Goal: Task Accomplishment & Management: Complete application form

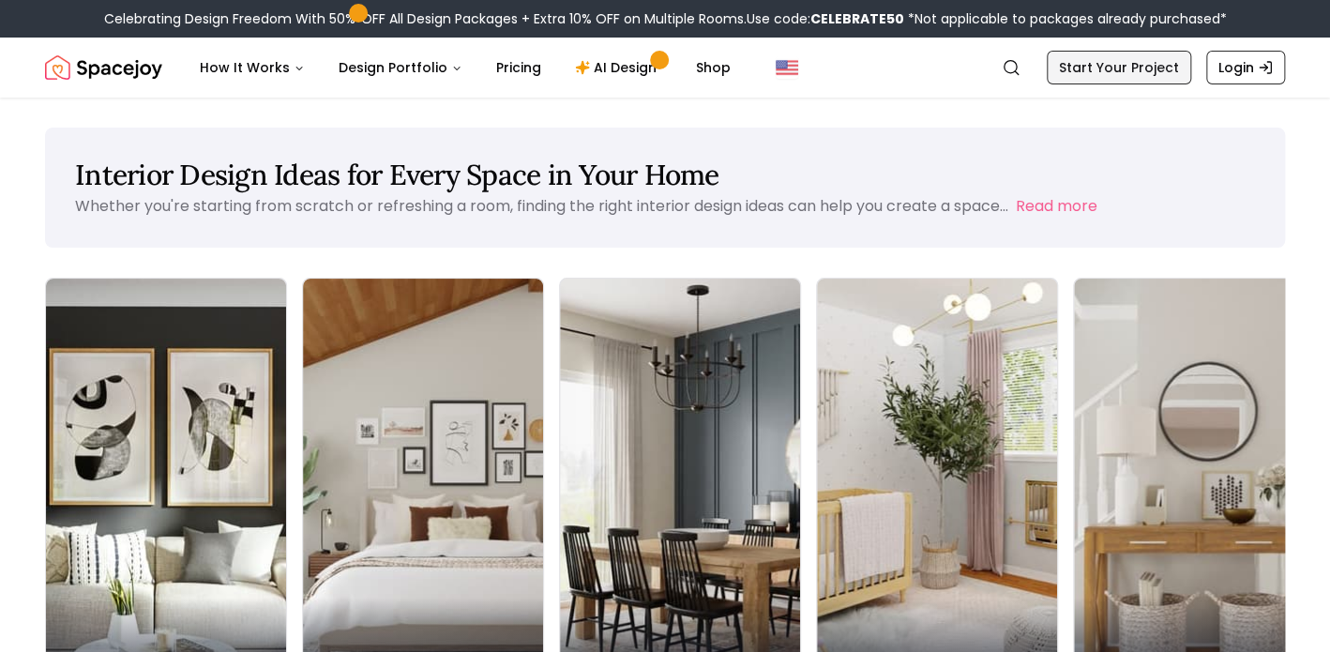
click at [1062, 70] on link "Start Your Project" at bounding box center [1119, 68] width 144 height 34
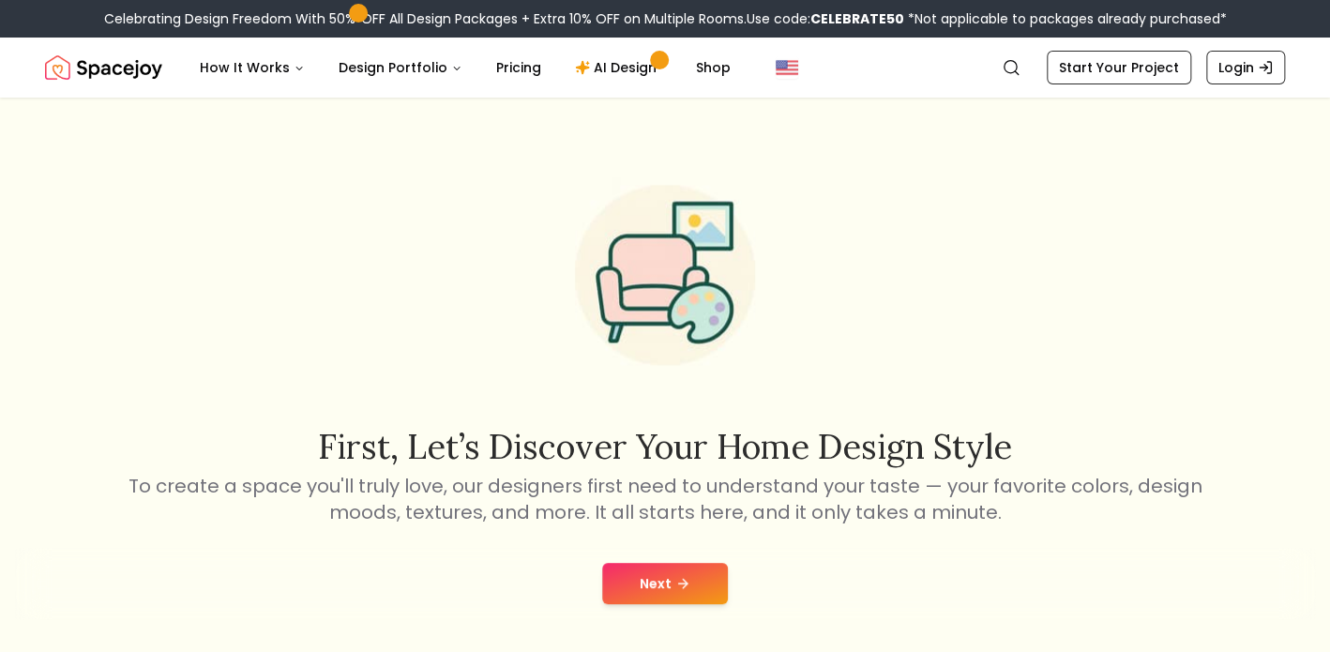
click at [696, 588] on button "Next" at bounding box center [665, 583] width 126 height 41
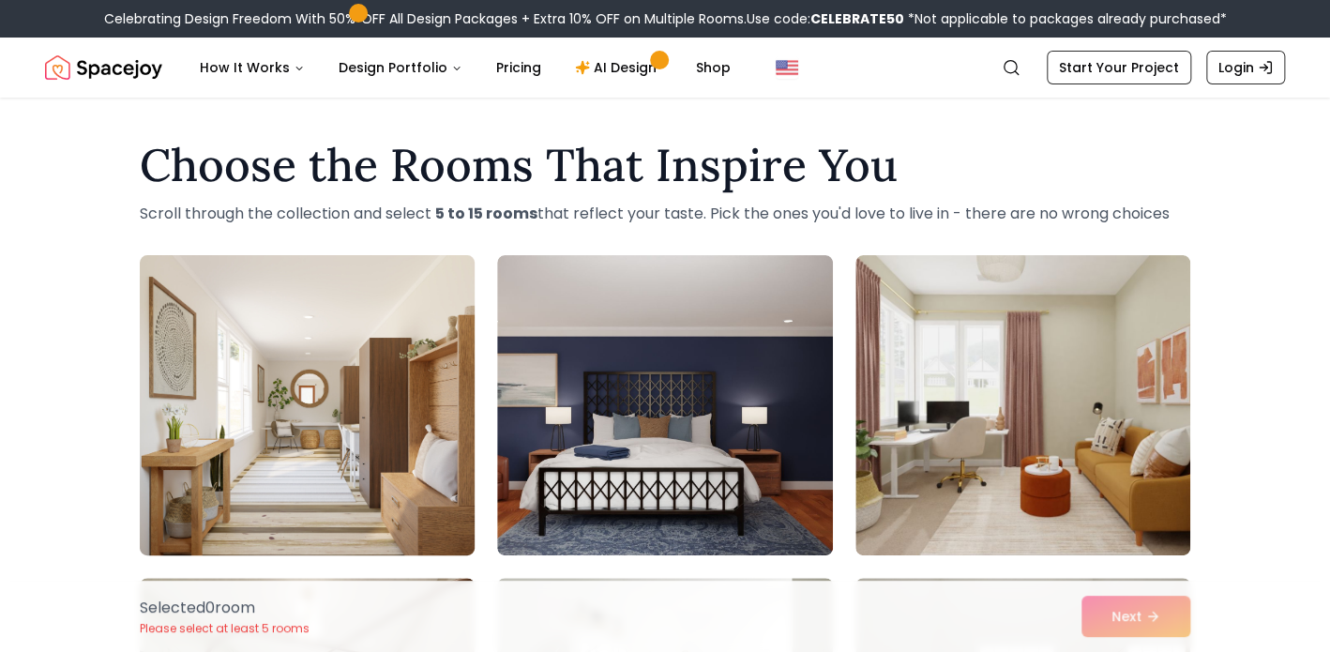
click at [161, 459] on img at bounding box center [307, 405] width 352 height 315
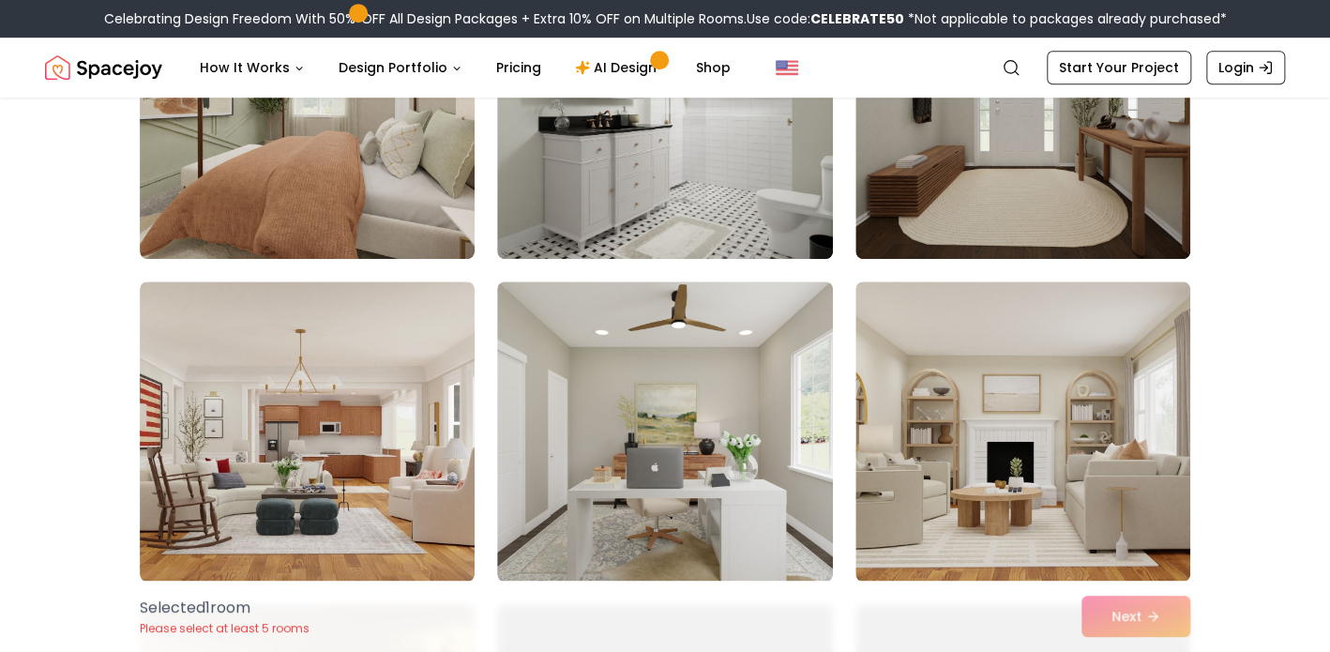
scroll to position [622, 0]
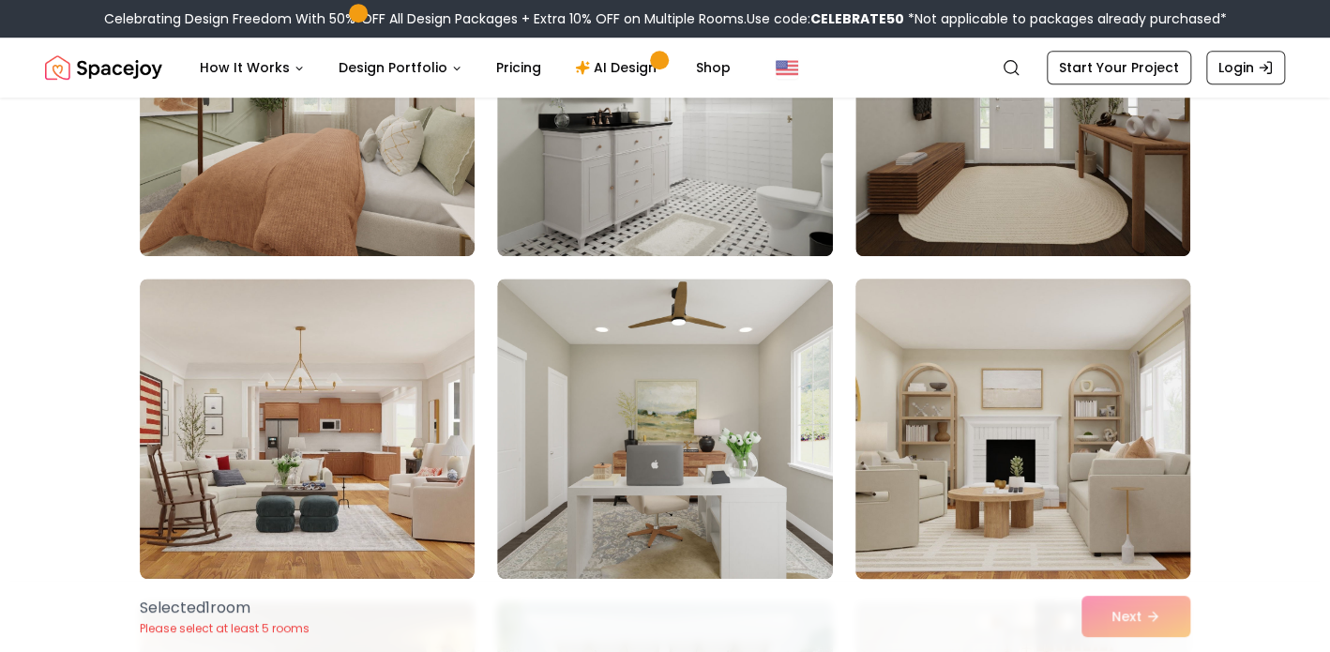
click at [1059, 420] on img at bounding box center [1023, 428] width 352 height 315
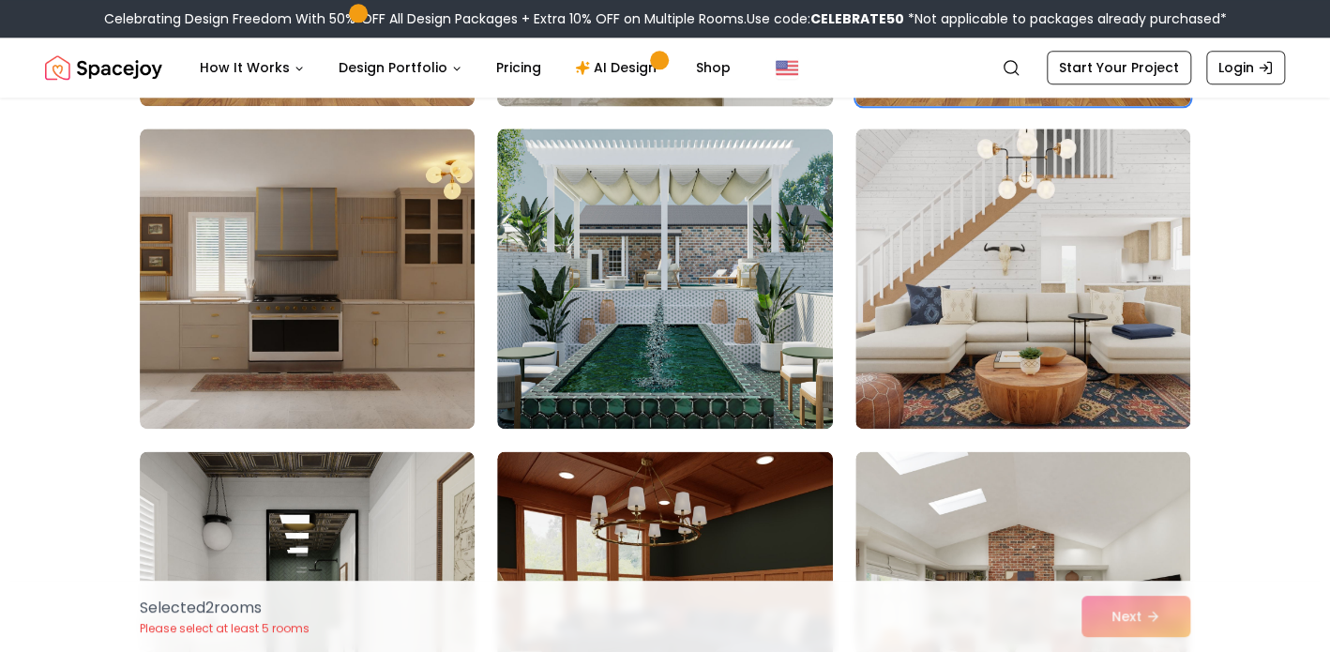
scroll to position [1107, 0]
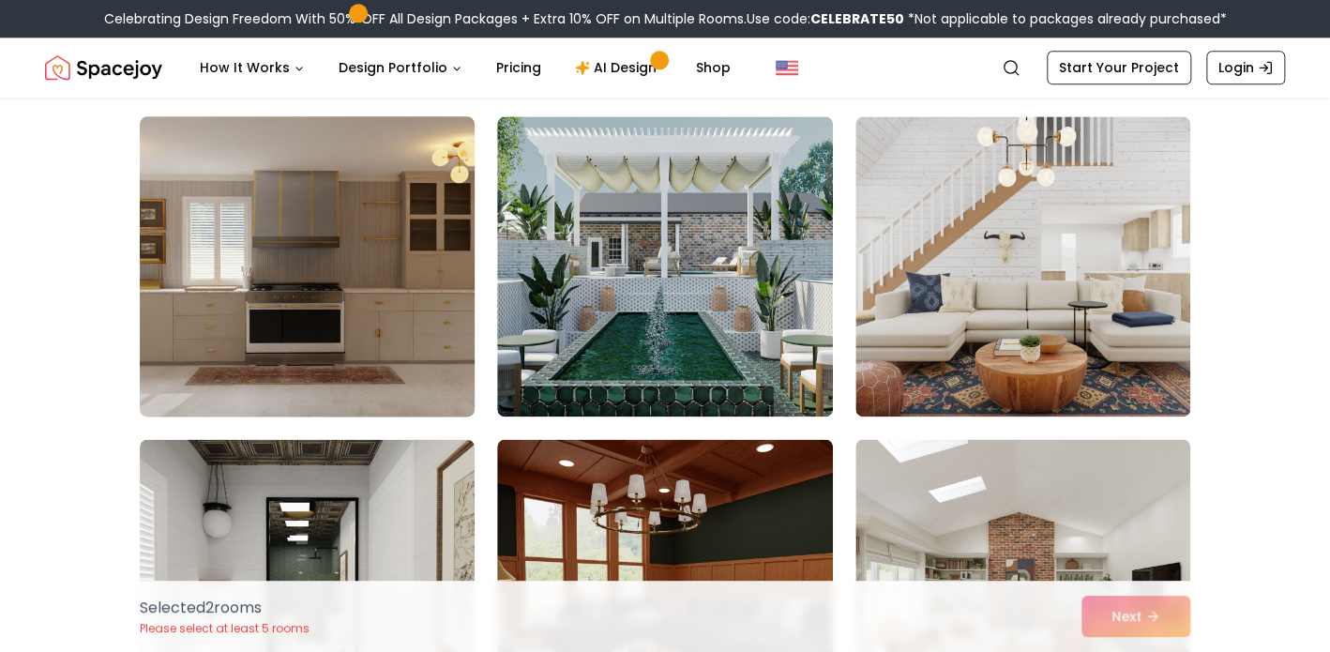
click at [416, 290] on img at bounding box center [307, 266] width 352 height 315
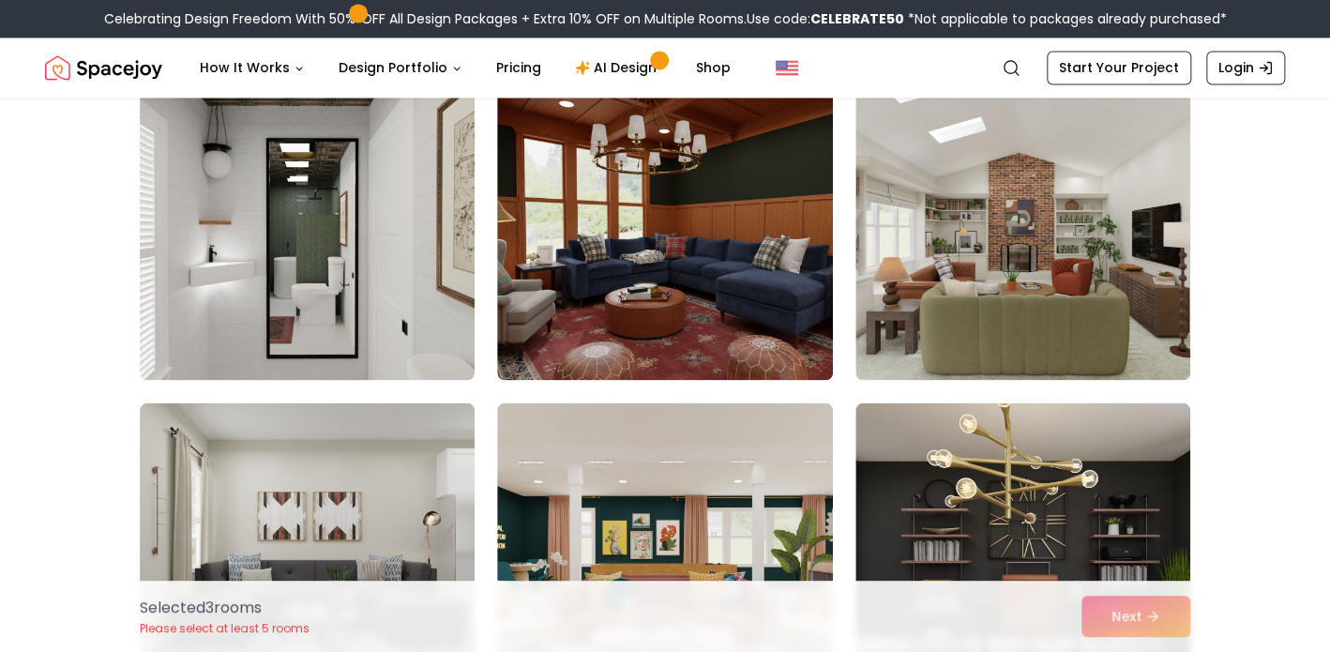
scroll to position [1467, 0]
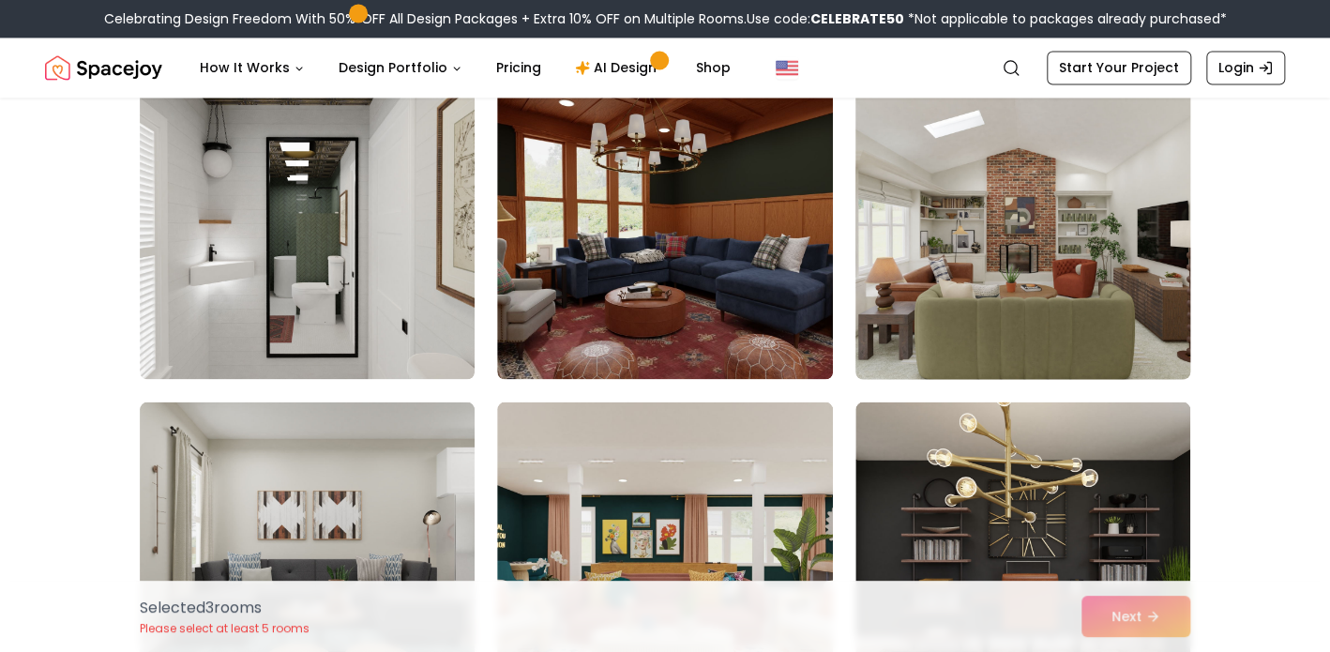
click at [966, 322] on img at bounding box center [1023, 228] width 352 height 315
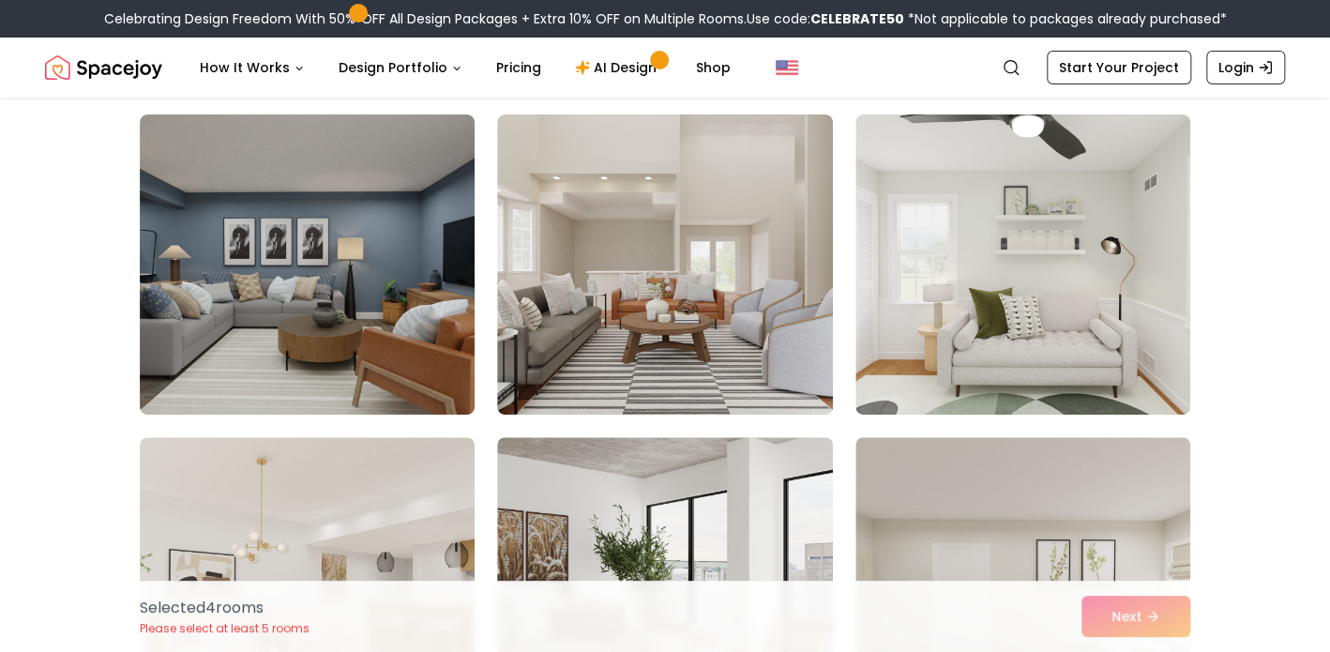
scroll to position [3371, 0]
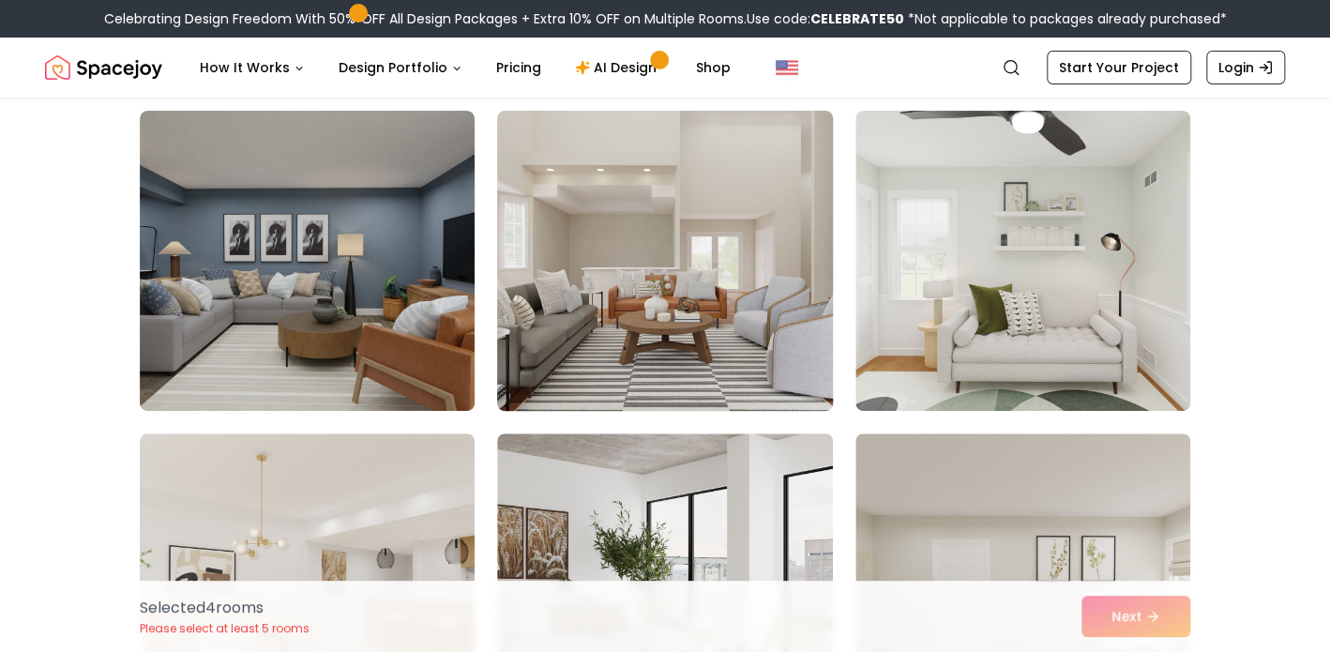
click at [789, 322] on img at bounding box center [665, 260] width 352 height 315
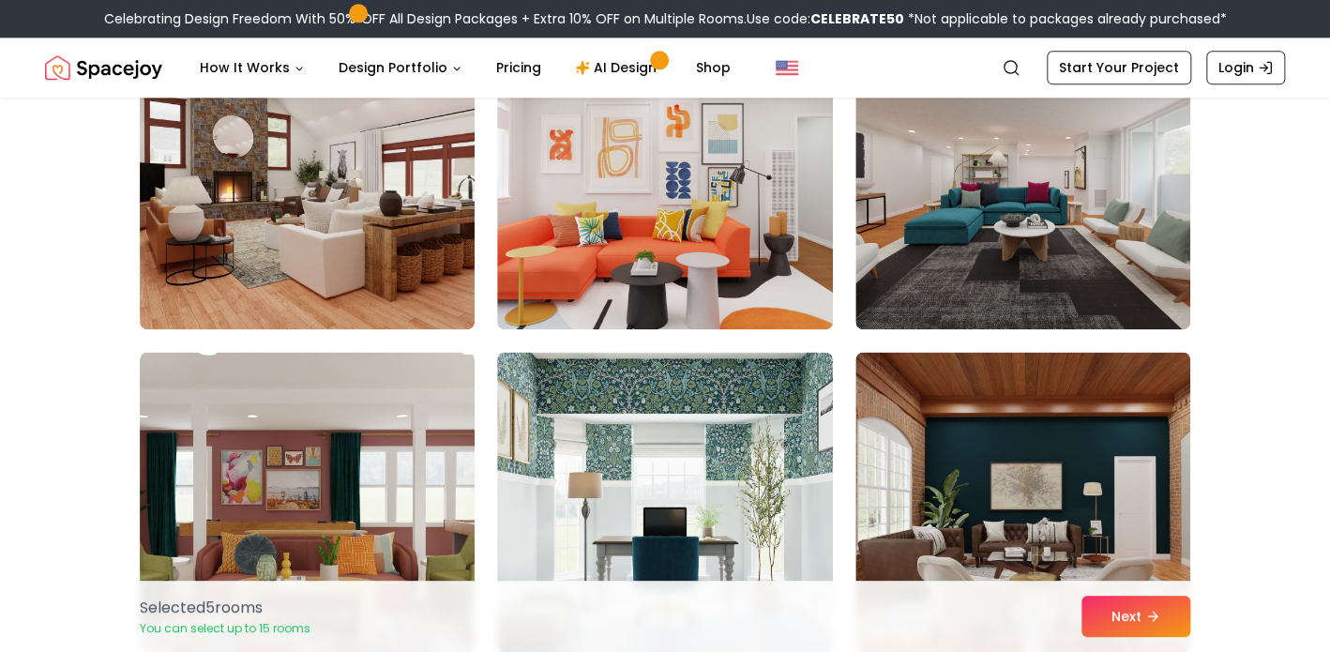
scroll to position [4427, 0]
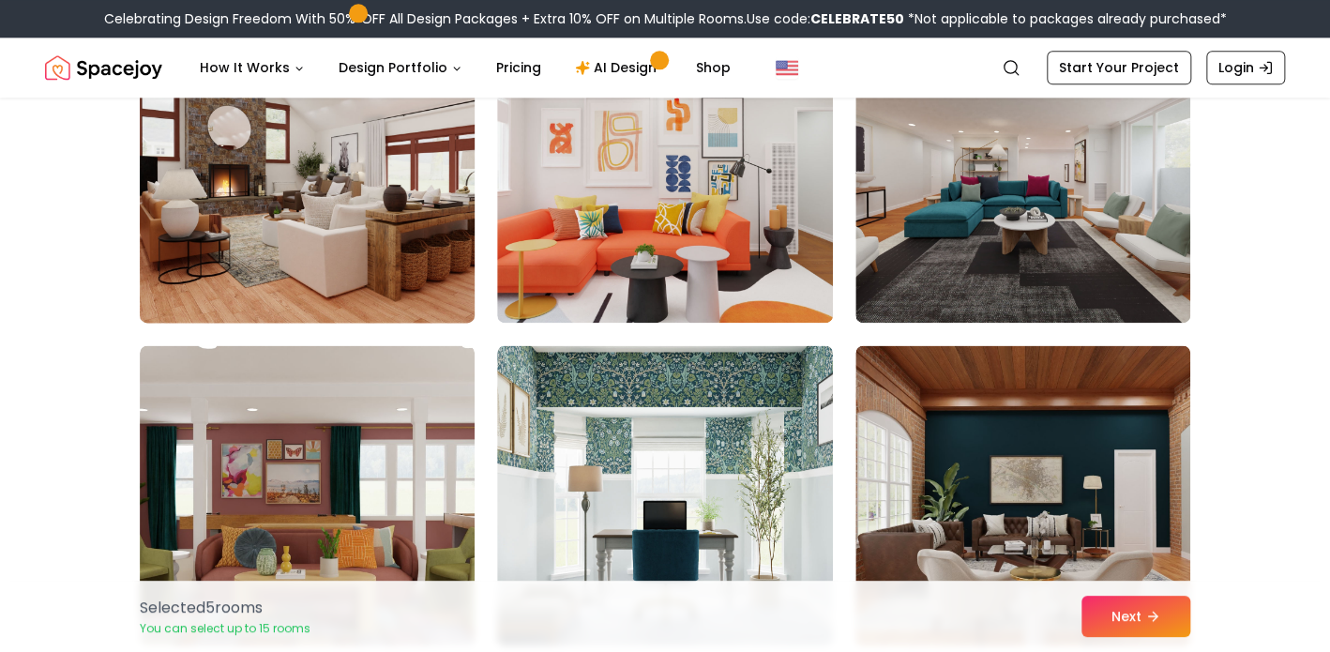
click at [369, 204] on img at bounding box center [307, 172] width 352 height 315
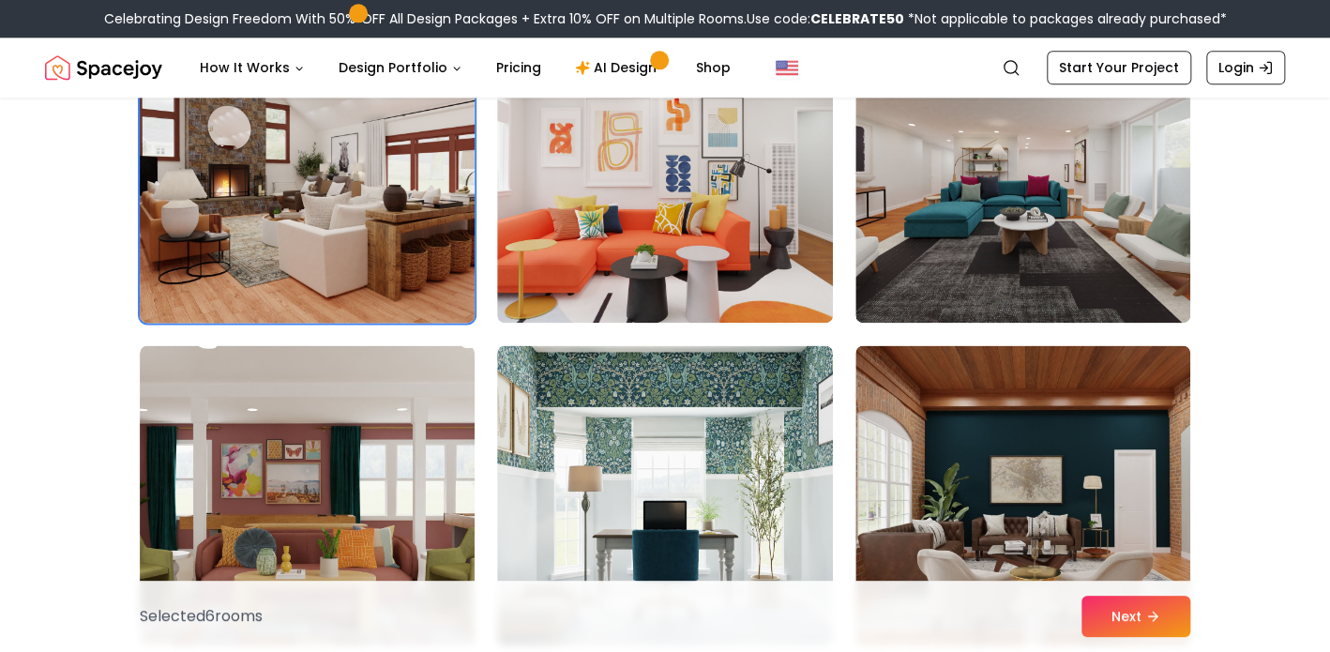
click at [401, 256] on img at bounding box center [307, 172] width 352 height 315
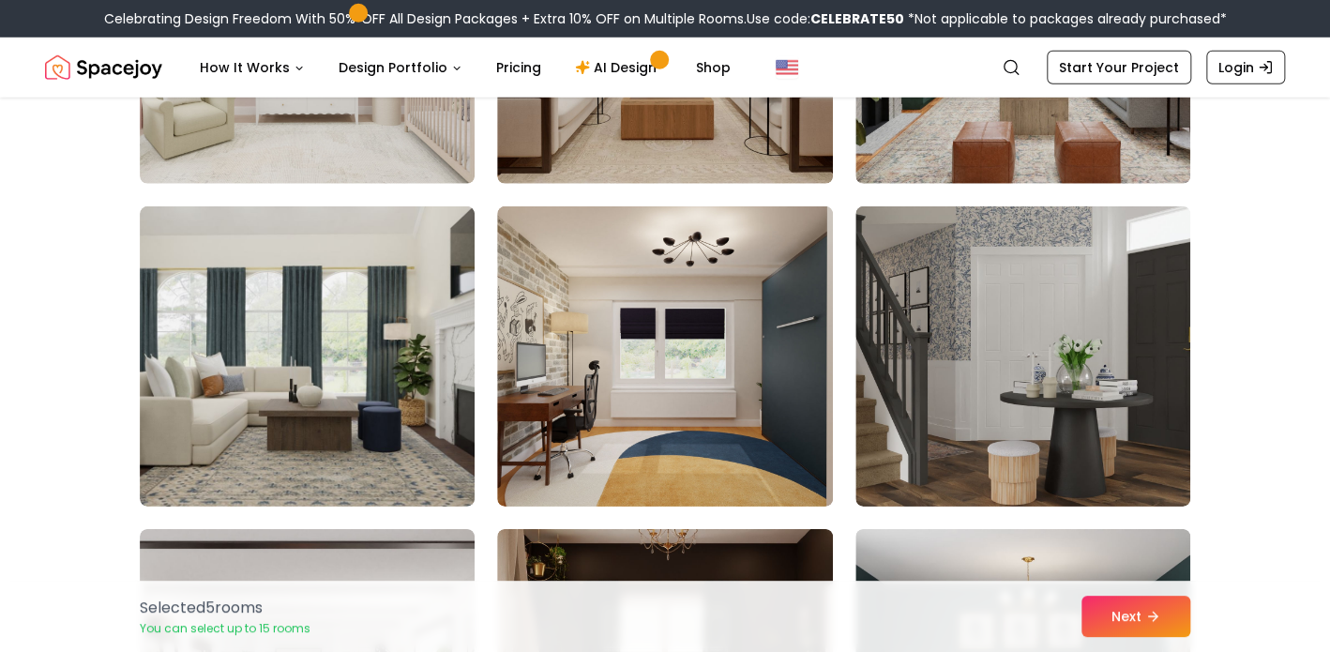
scroll to position [5861, 0]
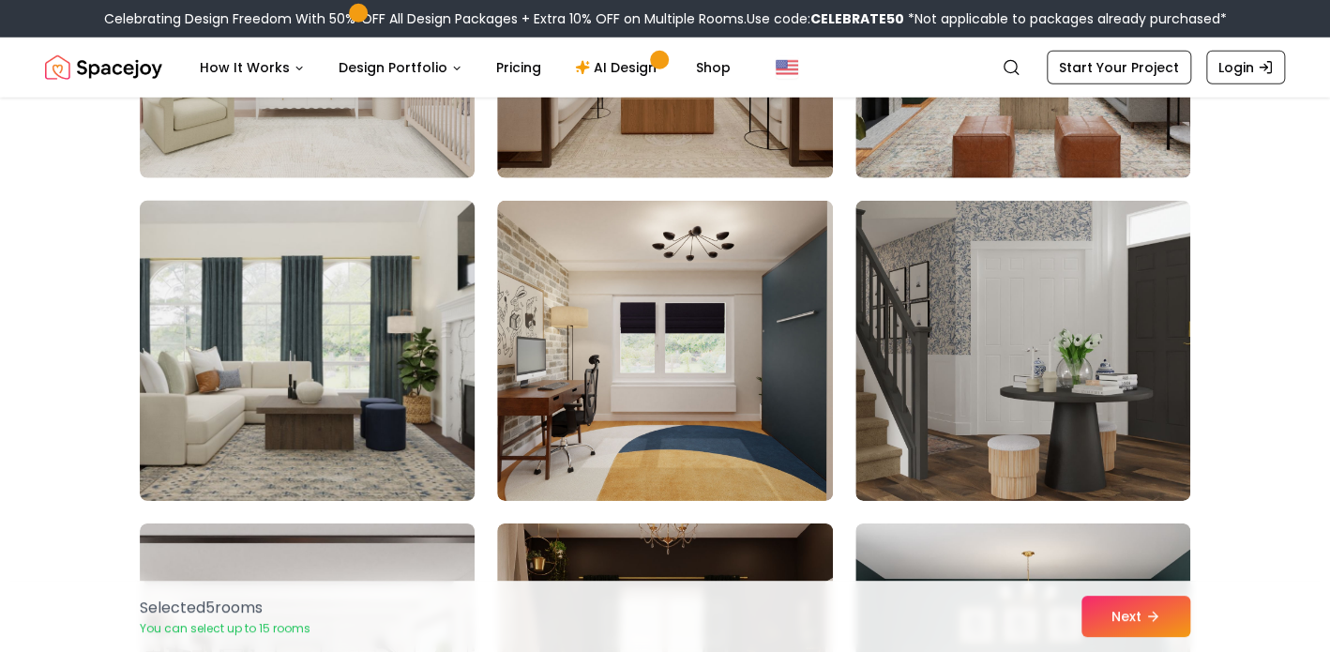
click at [430, 392] on img at bounding box center [307, 350] width 352 height 315
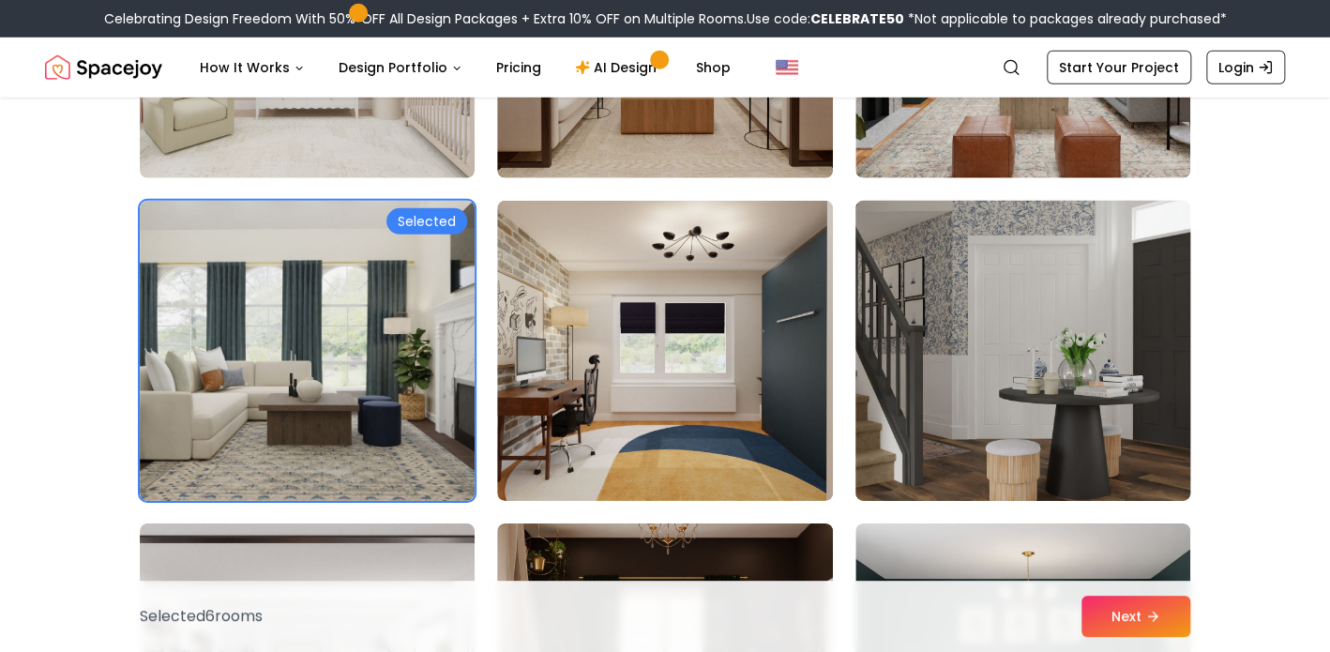
click at [1032, 398] on img at bounding box center [1023, 350] width 352 height 315
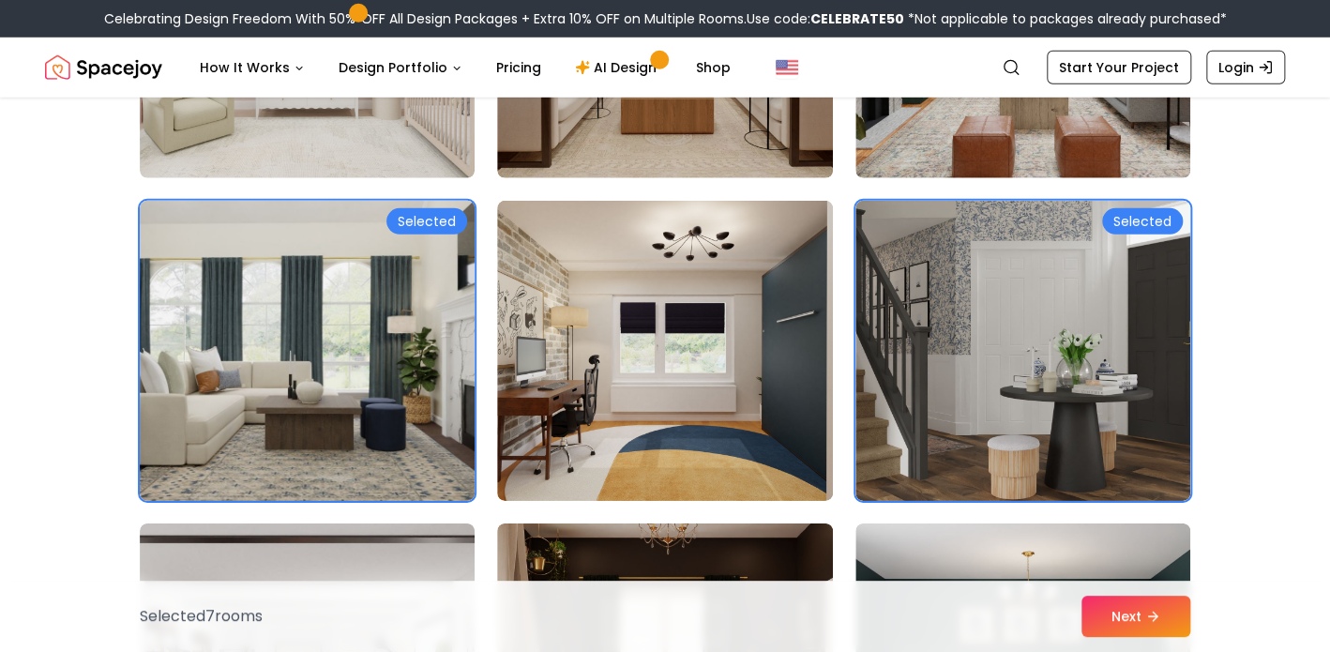
click at [355, 411] on img at bounding box center [307, 350] width 352 height 315
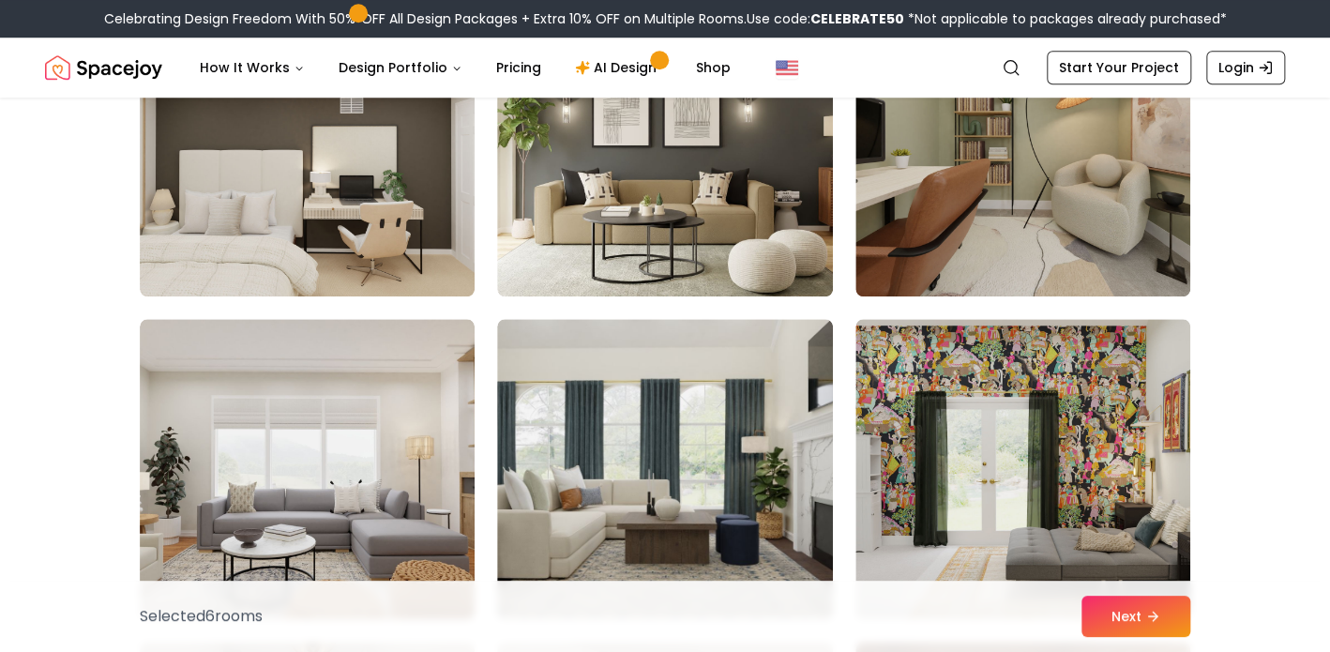
scroll to position [7356, 0]
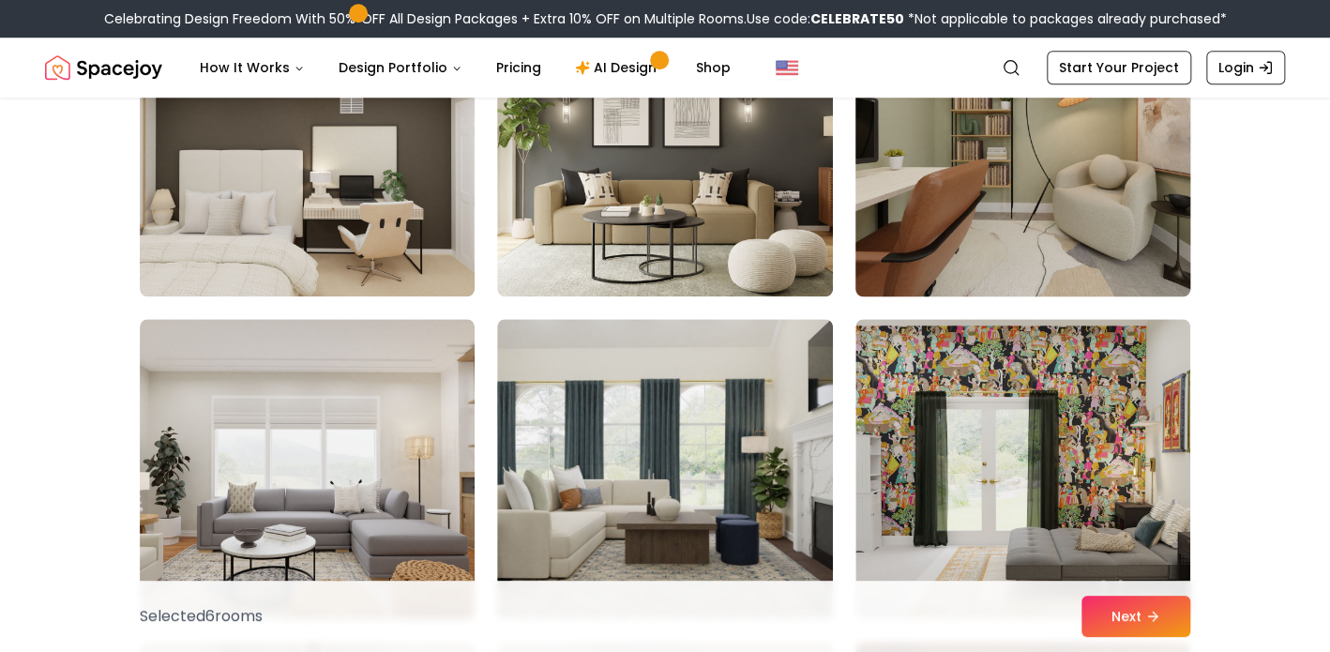
click at [1092, 223] on img at bounding box center [1023, 146] width 352 height 315
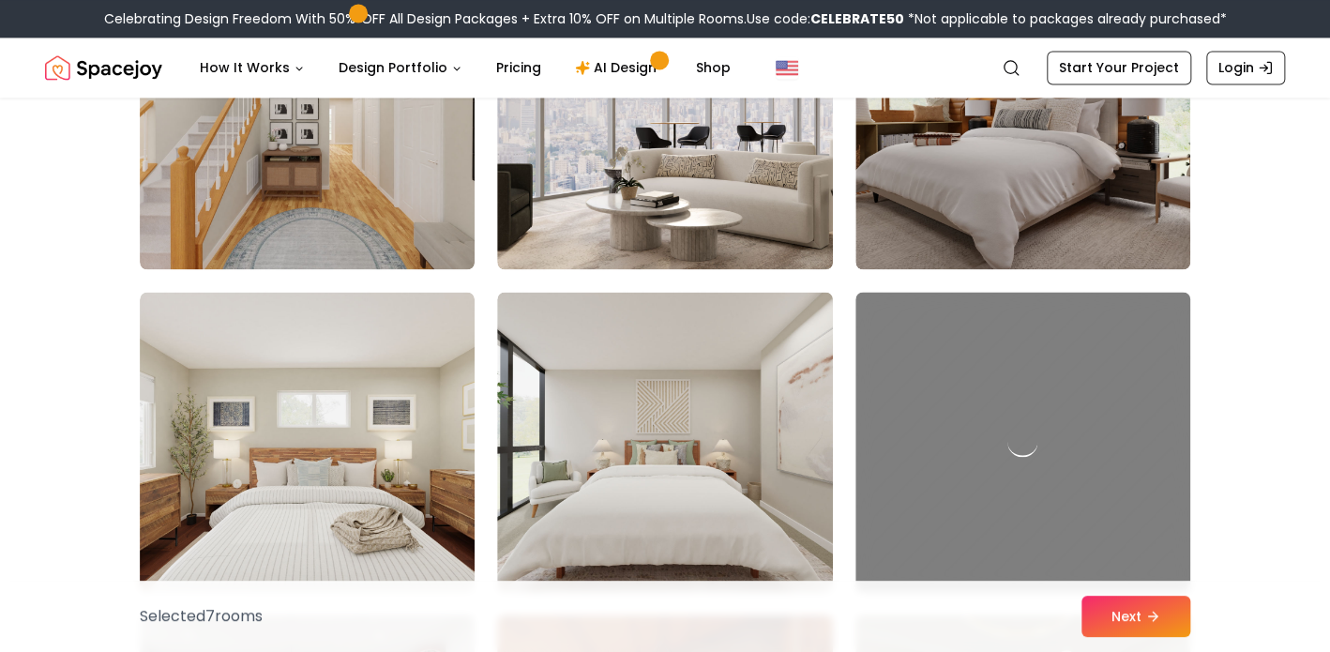
scroll to position [8028, 0]
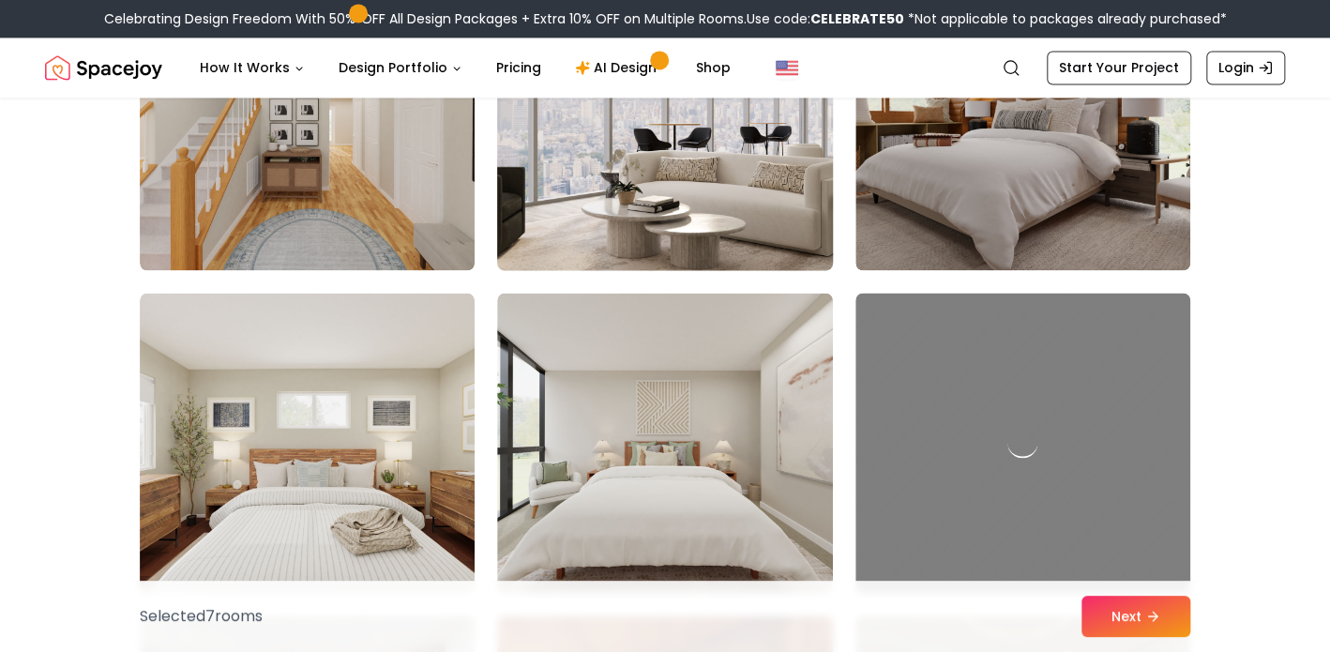
click at [677, 143] on img at bounding box center [665, 119] width 352 height 315
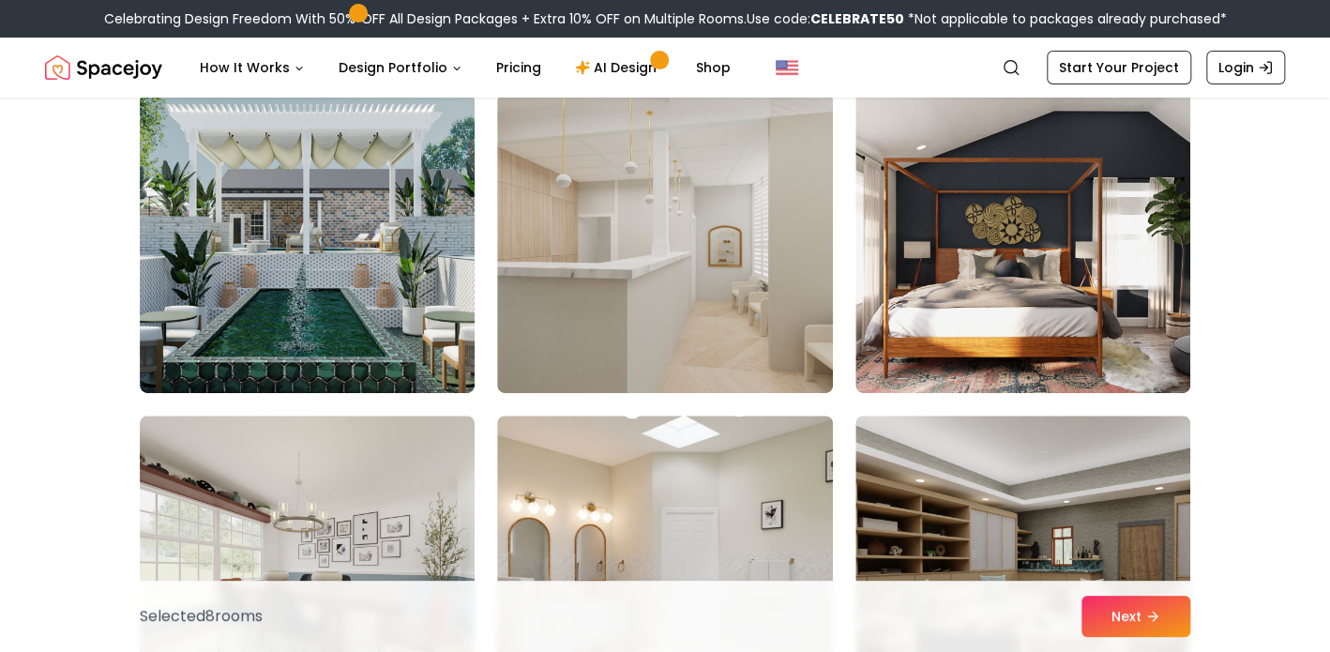
scroll to position [10166, 0]
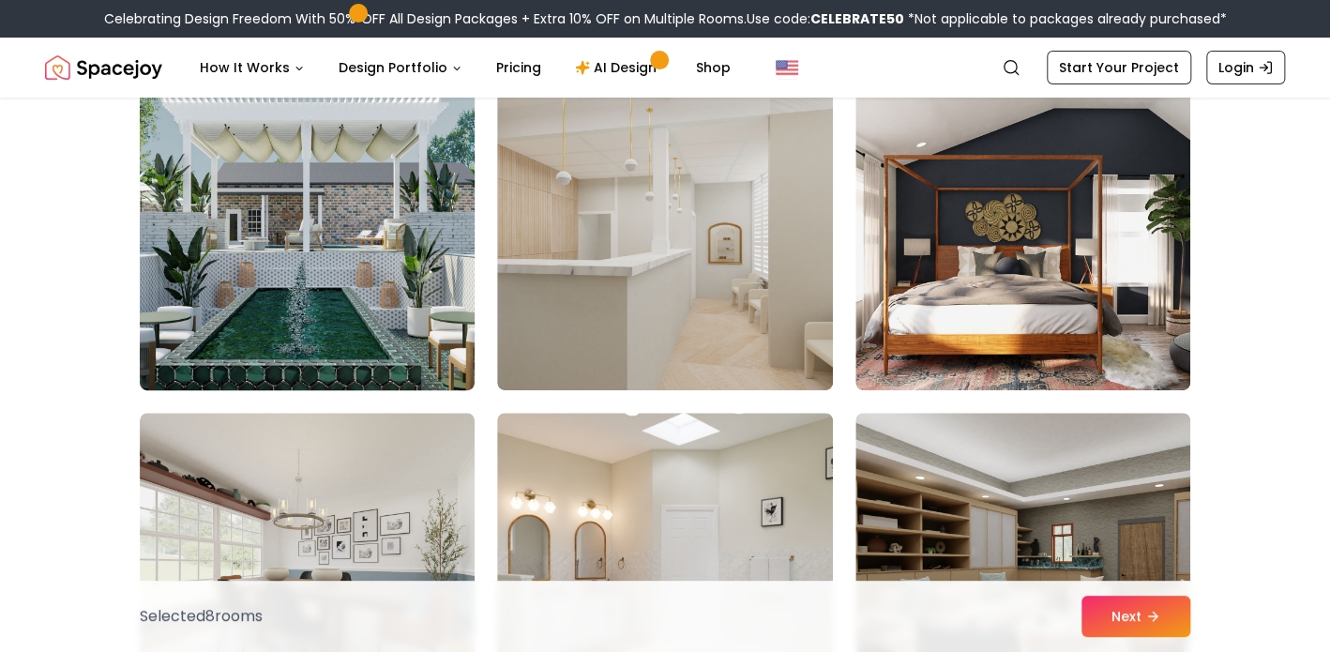
click at [339, 251] on img at bounding box center [307, 240] width 352 height 315
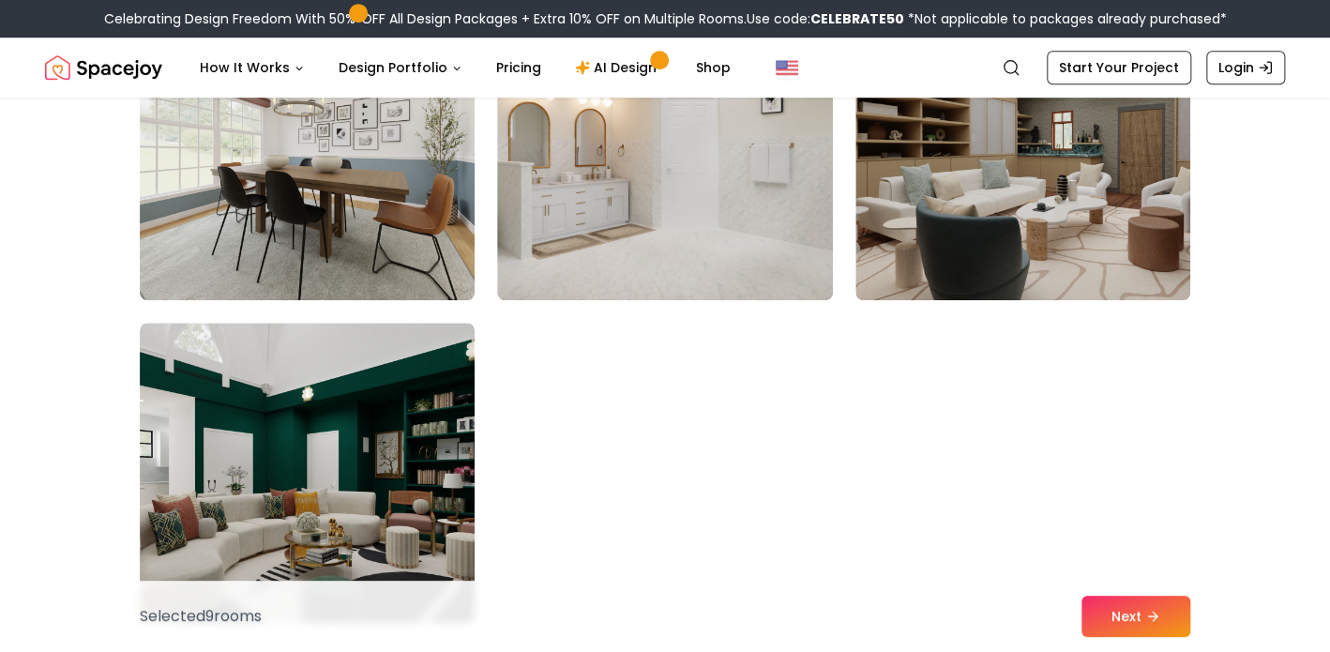
scroll to position [10583, 0]
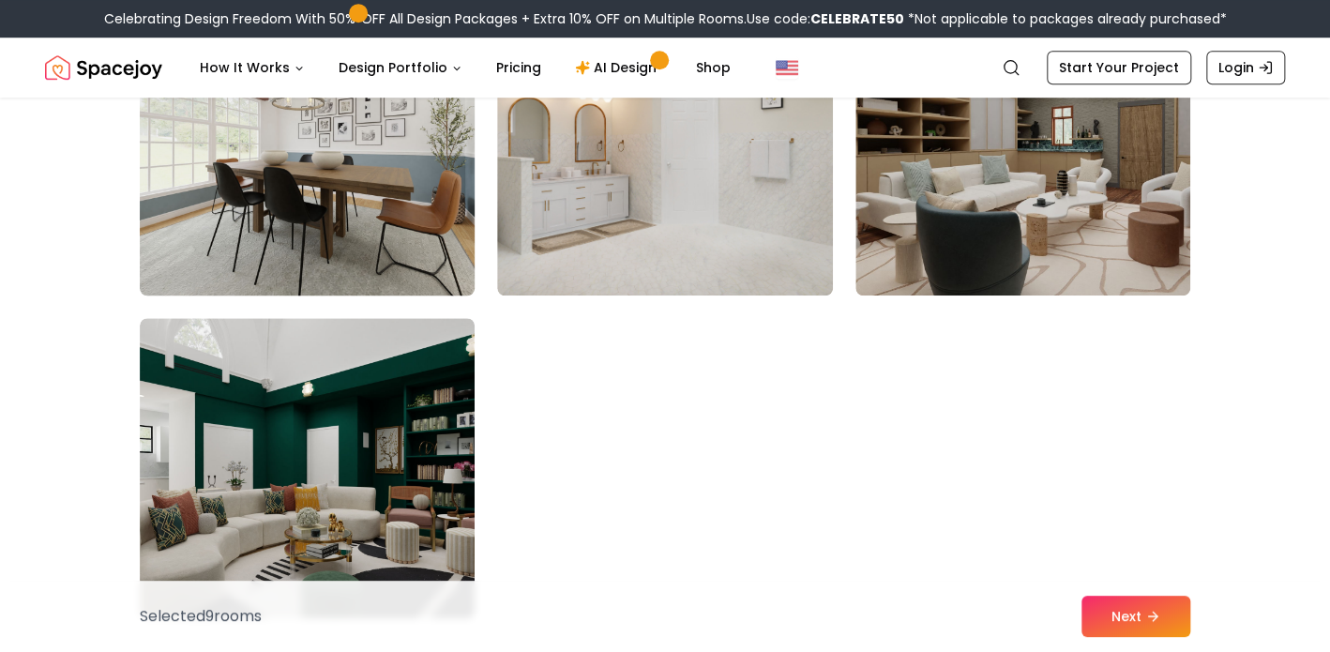
click at [435, 220] on img at bounding box center [307, 145] width 352 height 315
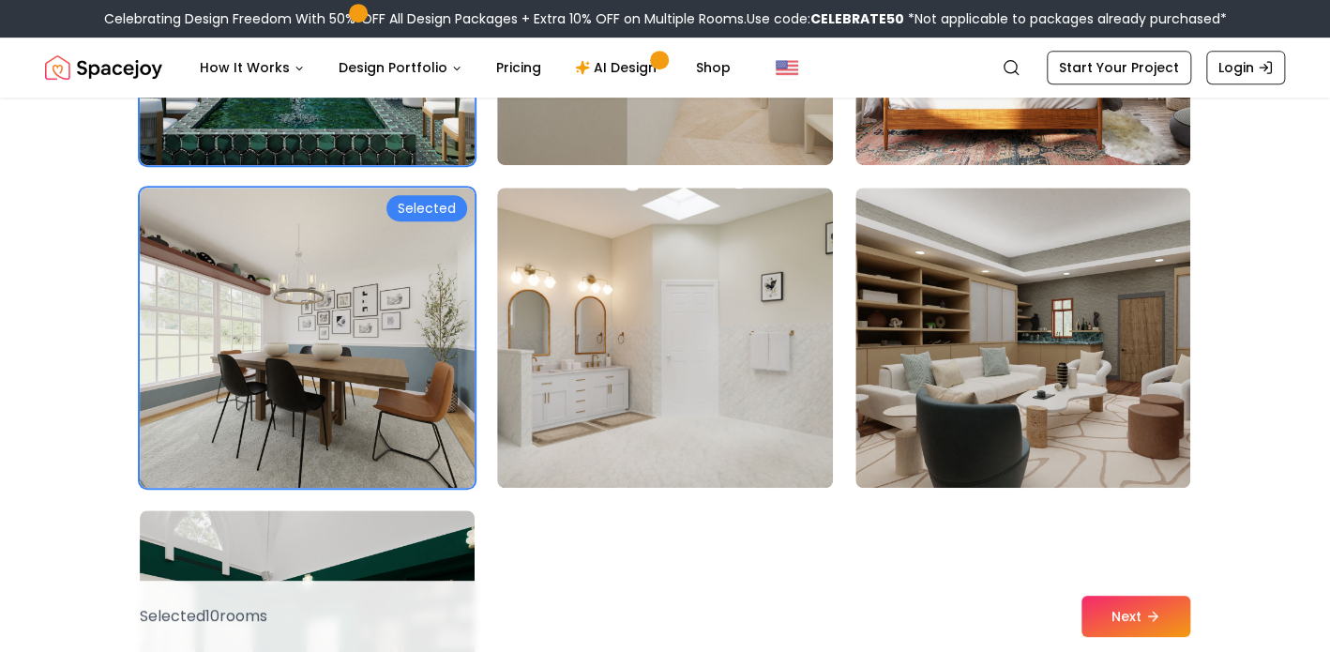
scroll to position [10388, 0]
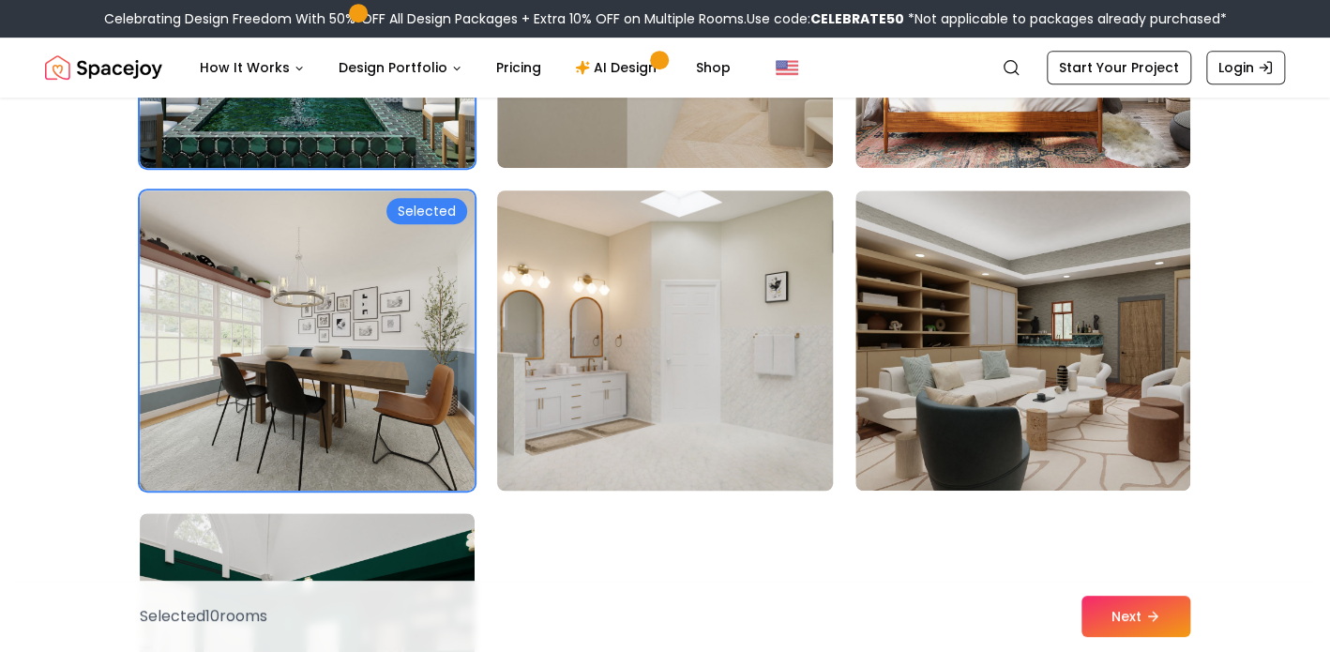
click at [753, 409] on img at bounding box center [665, 340] width 352 height 315
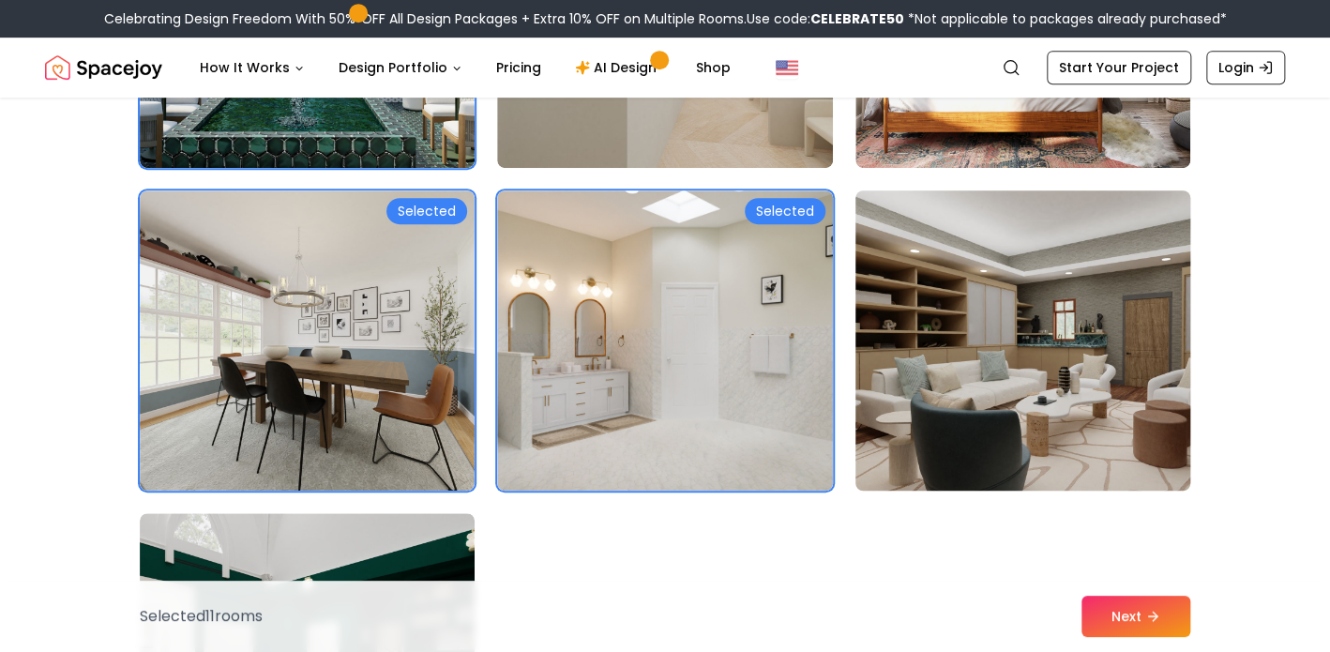
click at [960, 423] on img at bounding box center [1023, 340] width 352 height 315
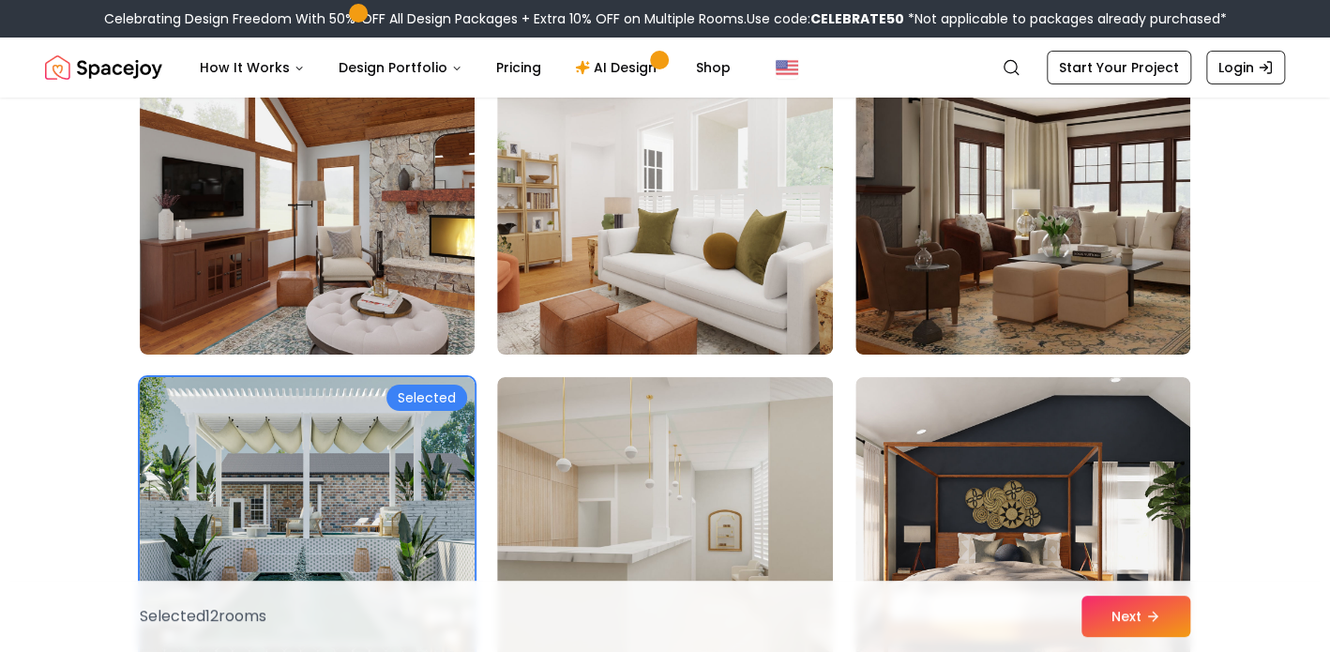
scroll to position [9877, 0]
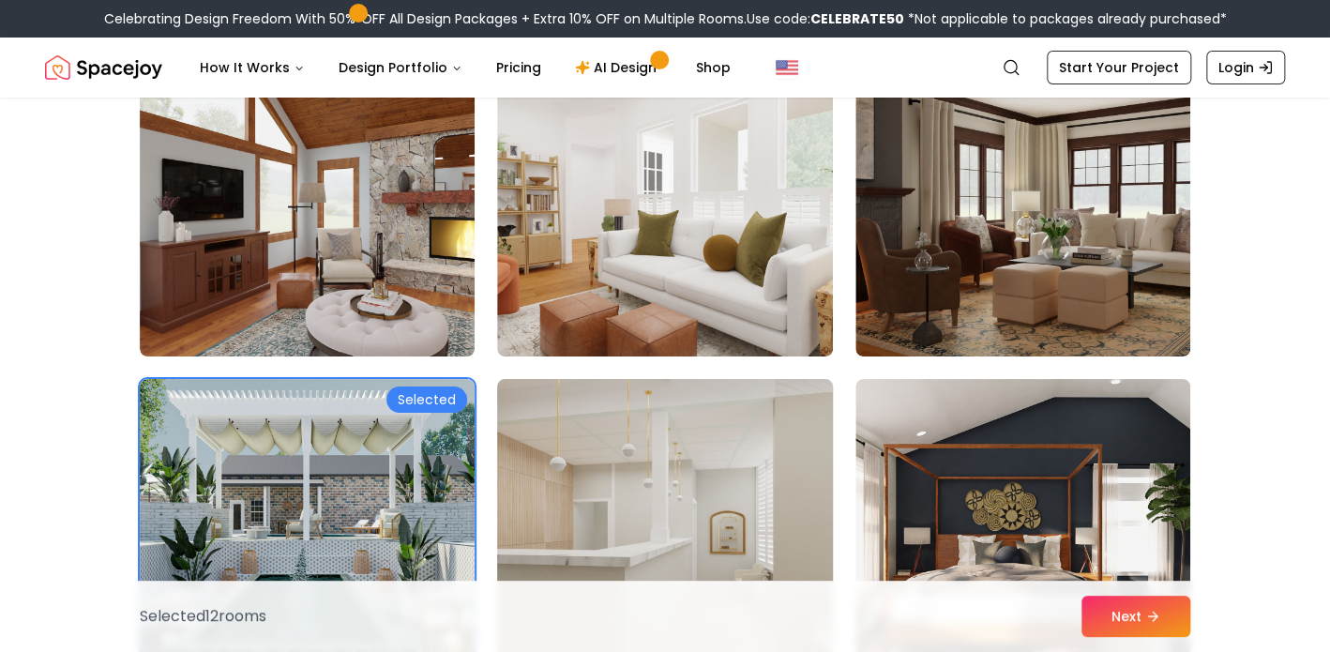
click at [778, 442] on img at bounding box center [665, 528] width 352 height 315
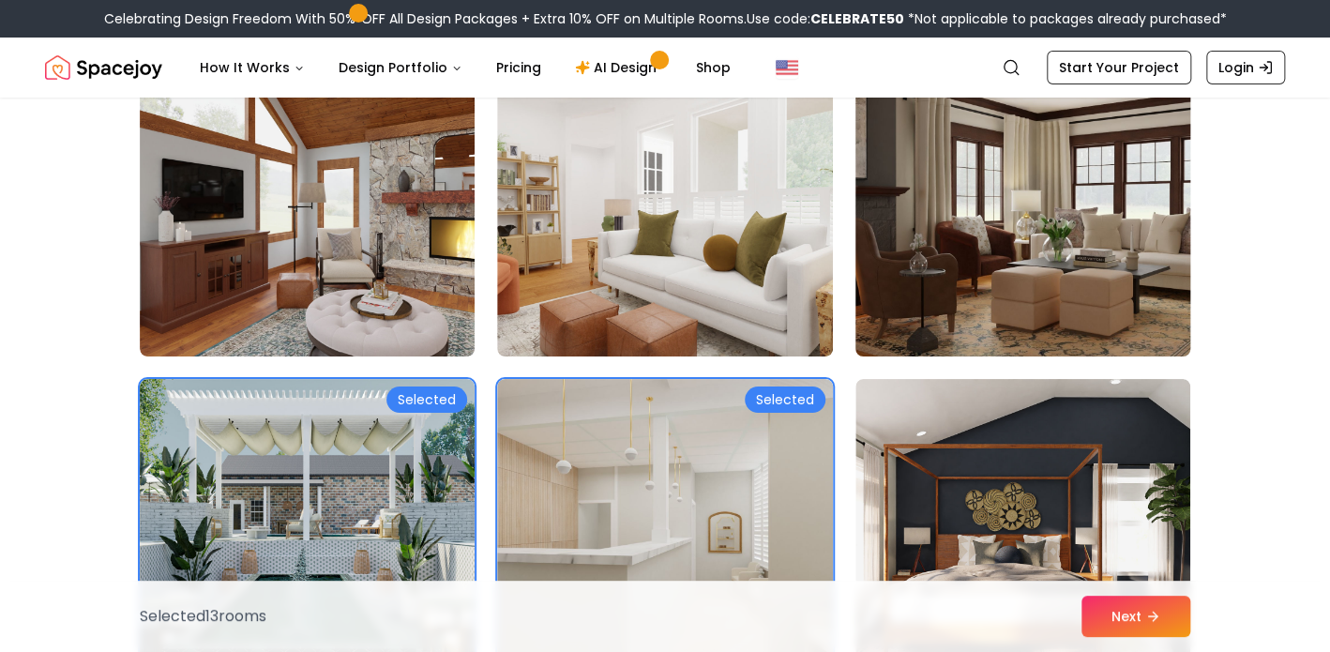
click at [1005, 309] on img at bounding box center [1023, 206] width 352 height 315
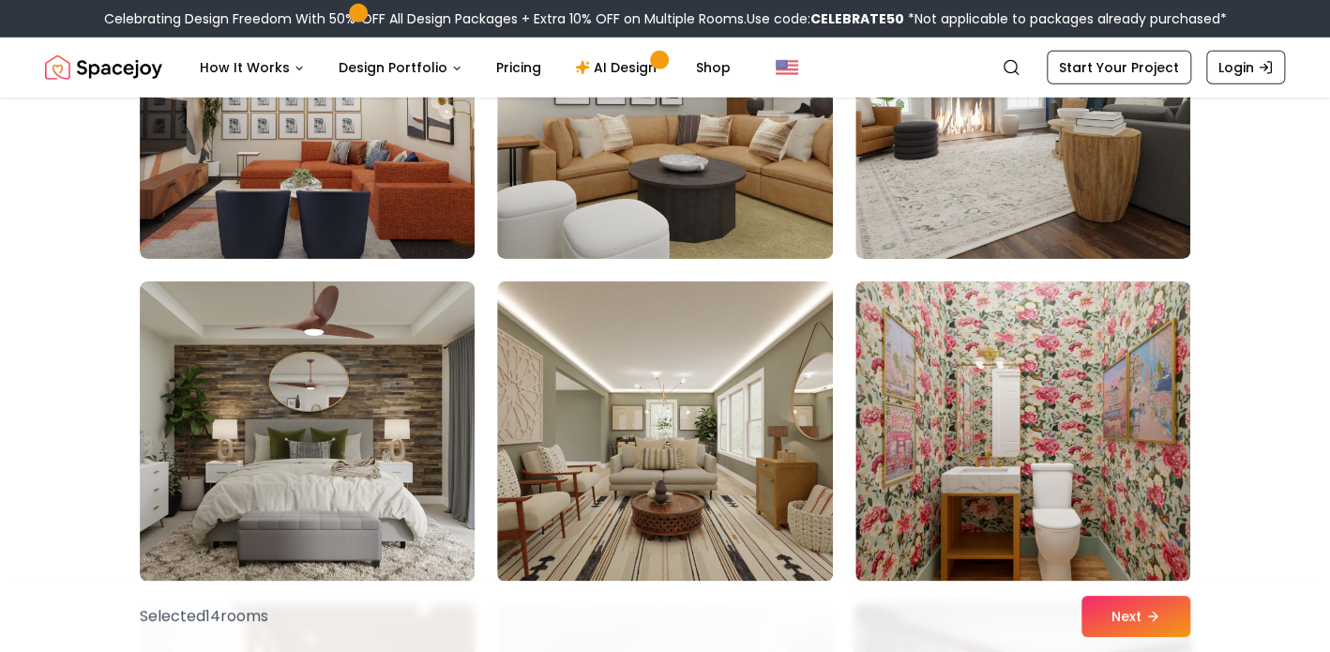
scroll to position [9352, 0]
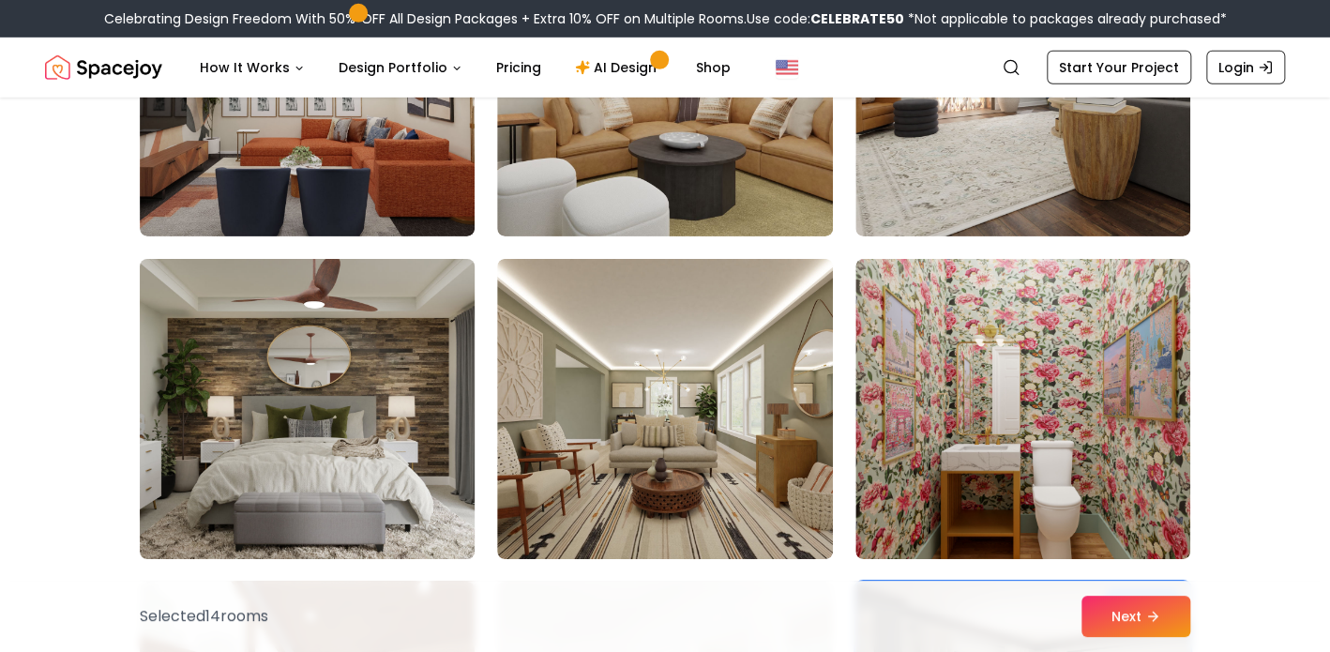
click at [385, 409] on img at bounding box center [307, 408] width 352 height 315
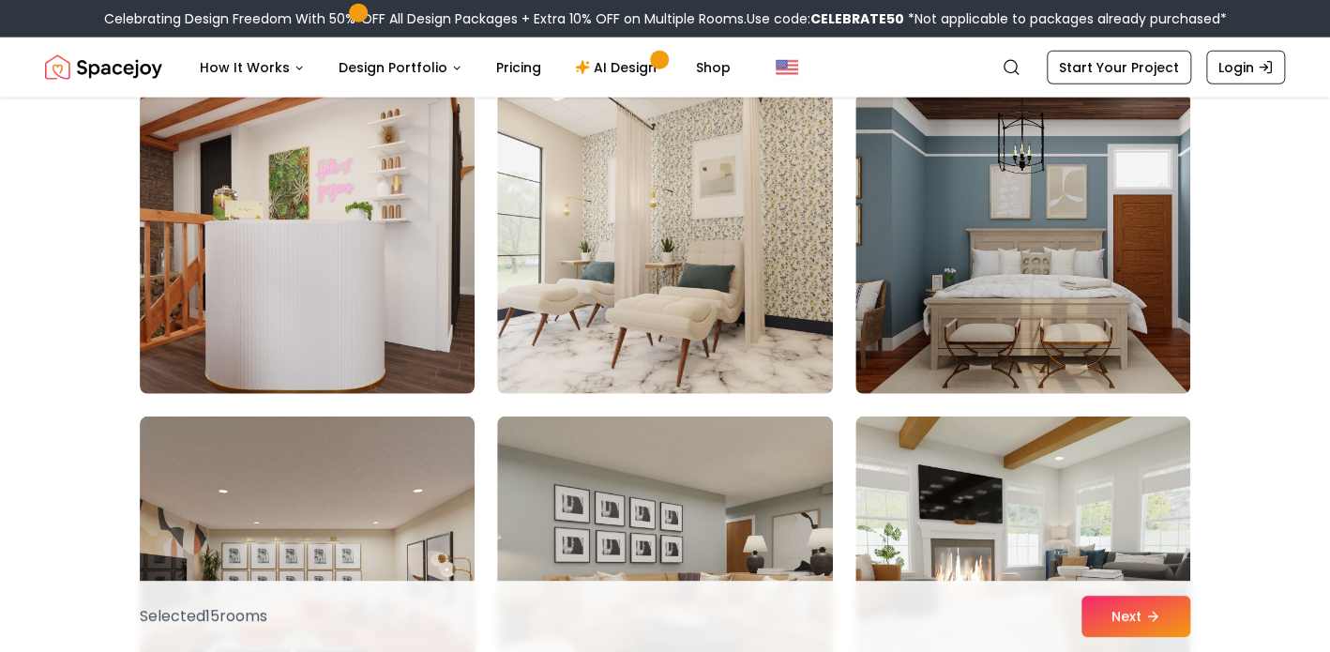
scroll to position [8871, 0]
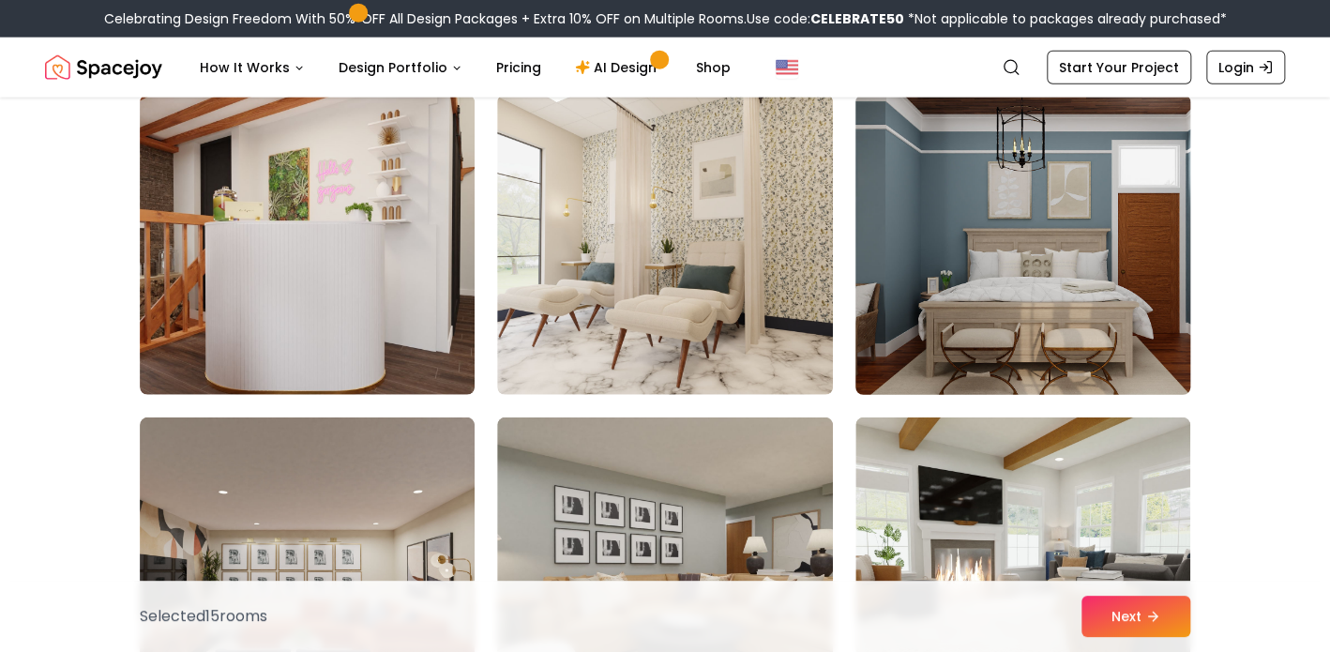
click at [947, 324] on img at bounding box center [1023, 244] width 352 height 315
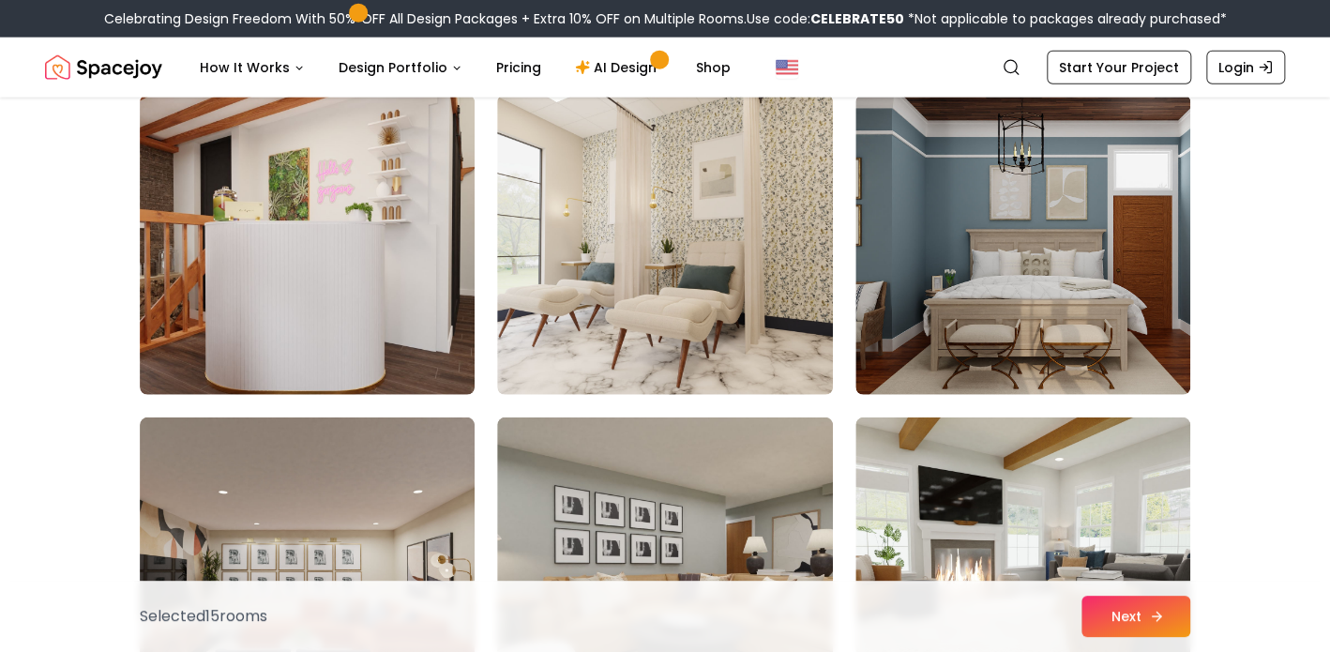
click at [1109, 622] on button "Next" at bounding box center [1135, 616] width 109 height 41
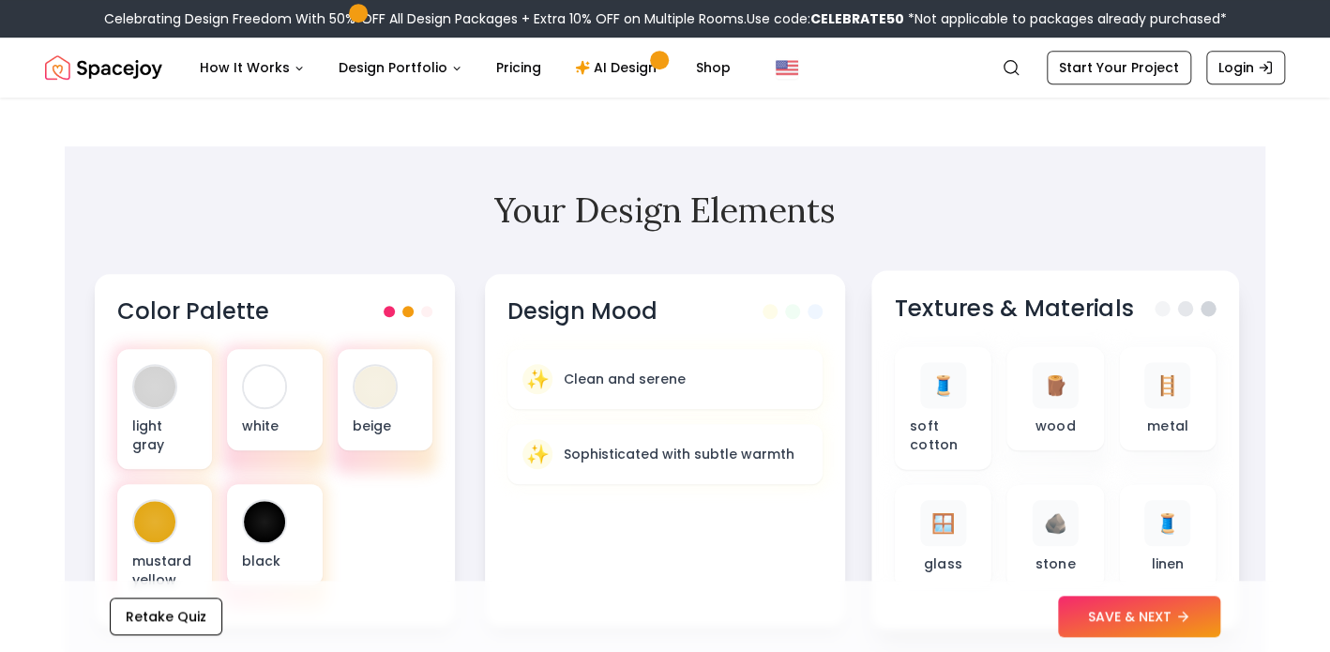
scroll to position [392, 0]
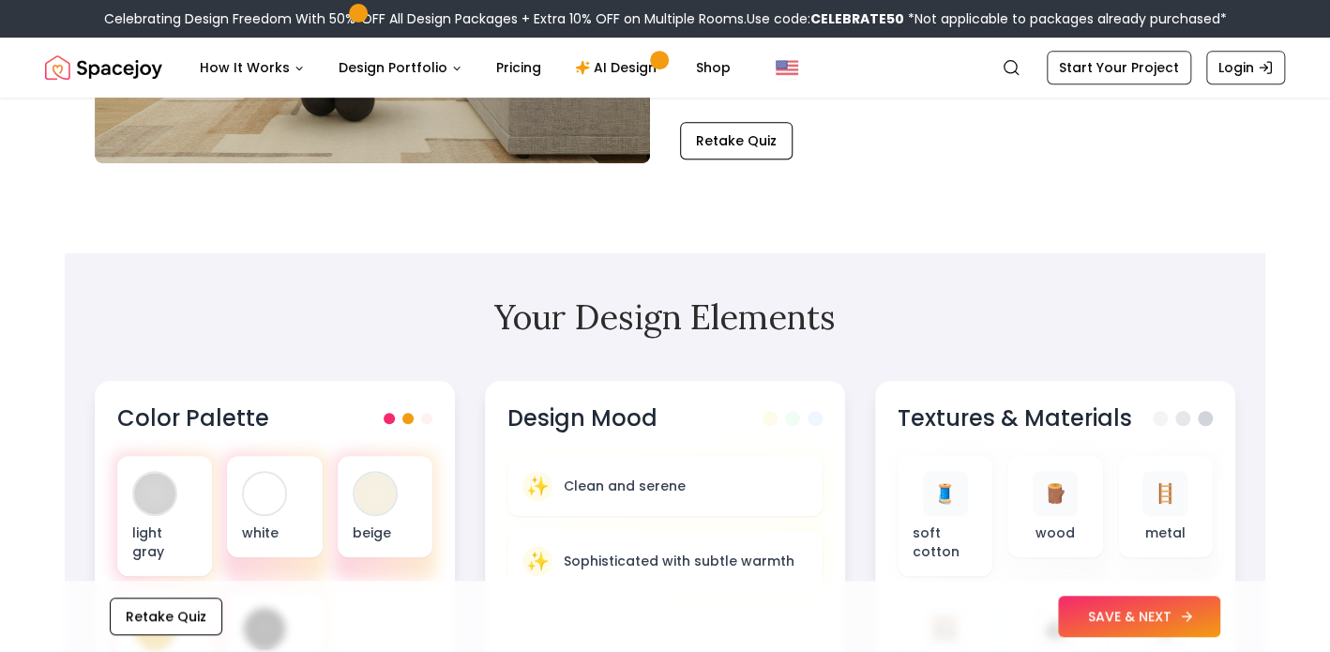
click at [1114, 610] on button "SAVE & NEXT" at bounding box center [1139, 616] width 162 height 41
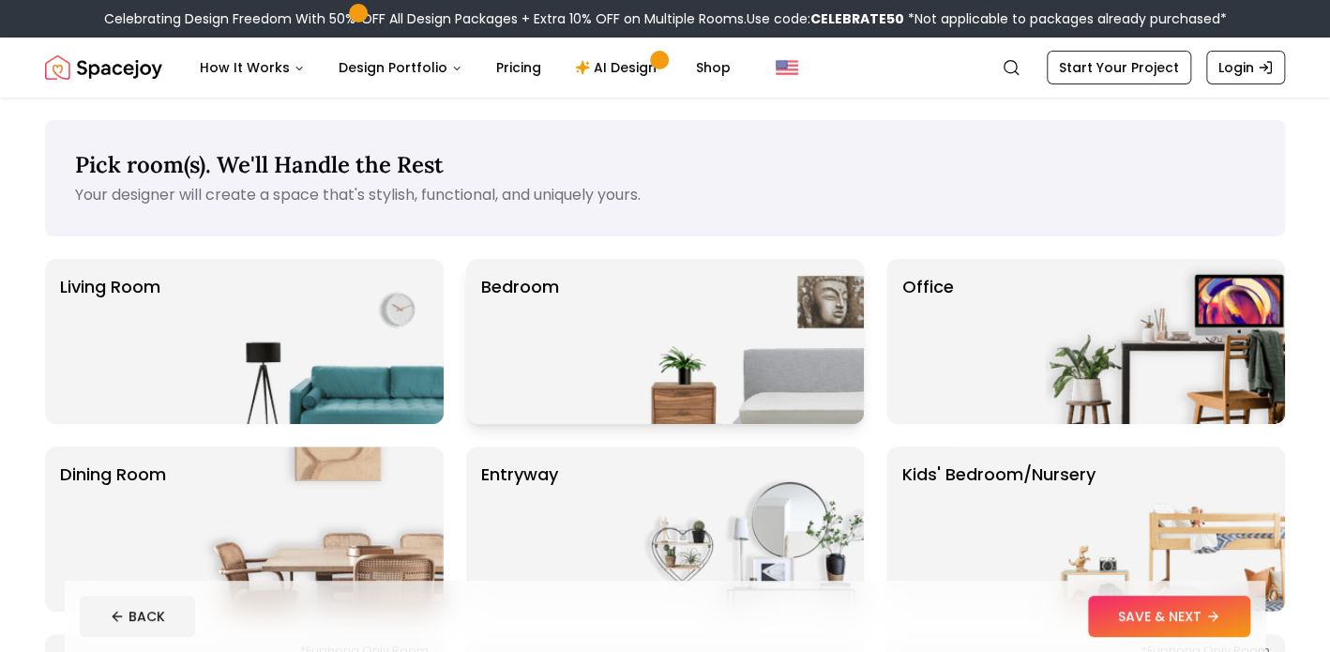
click at [575, 372] on div "Bedroom" at bounding box center [665, 341] width 399 height 165
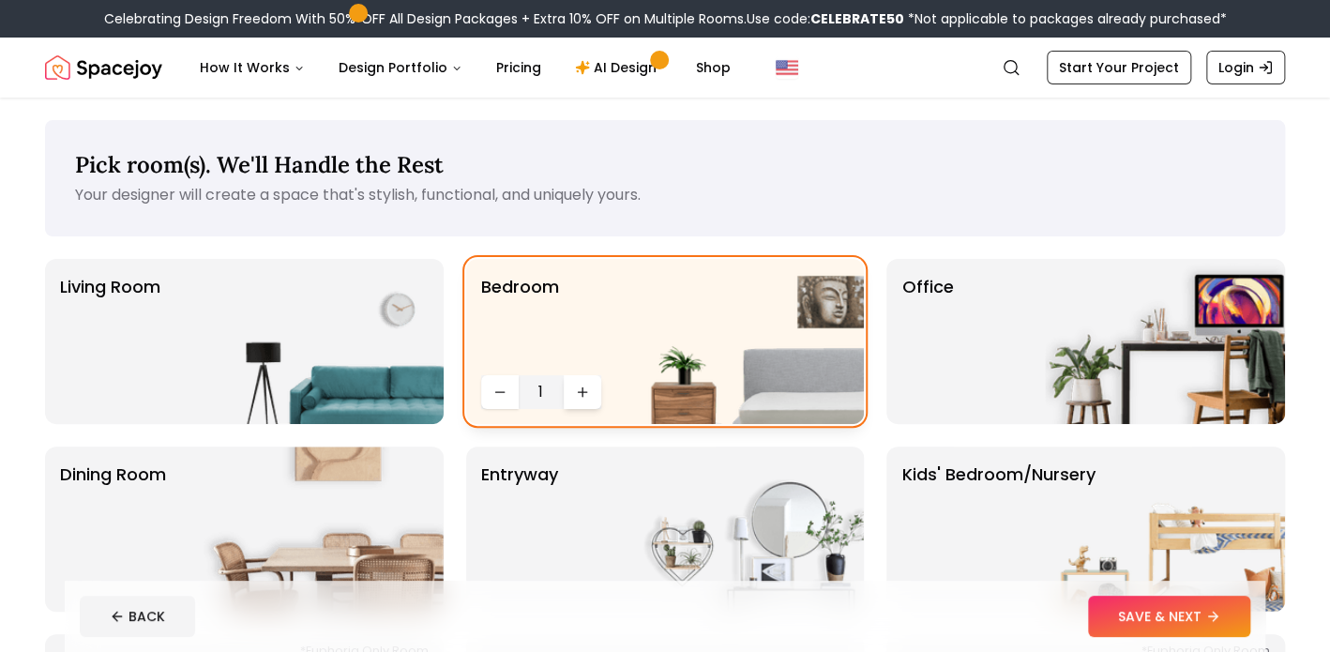
click at [587, 391] on icon "Increase quantity" at bounding box center [582, 392] width 15 height 15
click at [346, 361] on img at bounding box center [324, 341] width 240 height 165
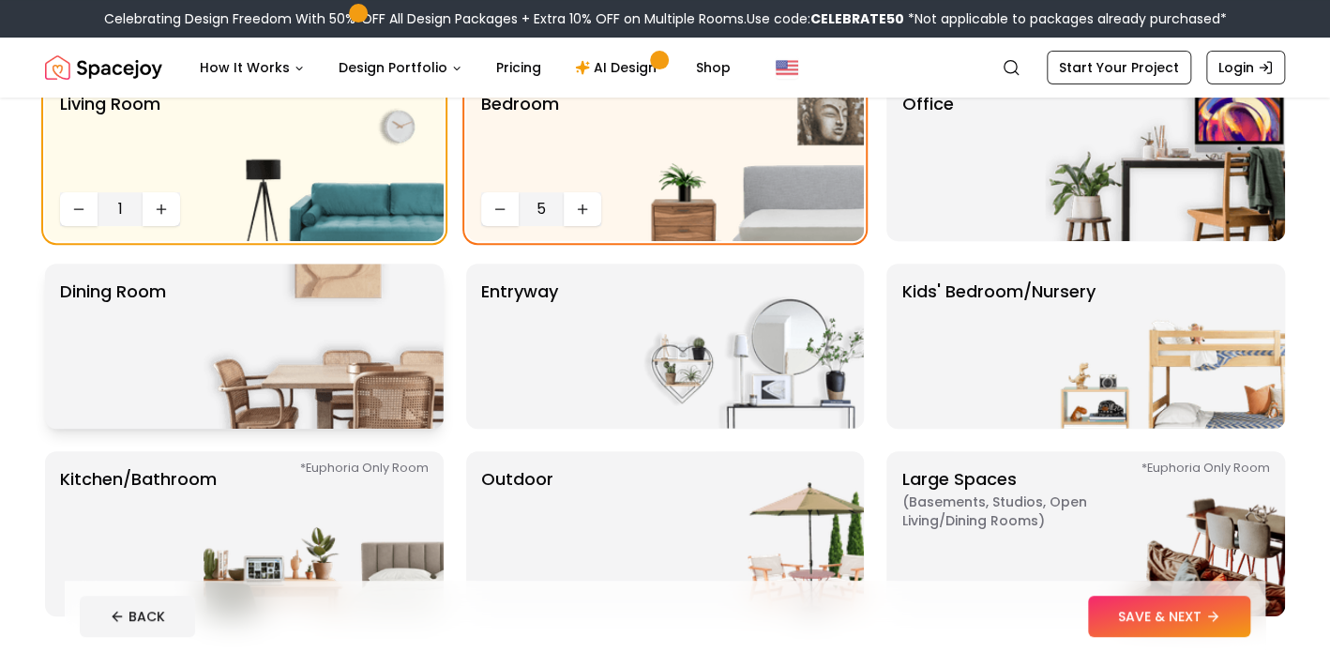
scroll to position [185, 0]
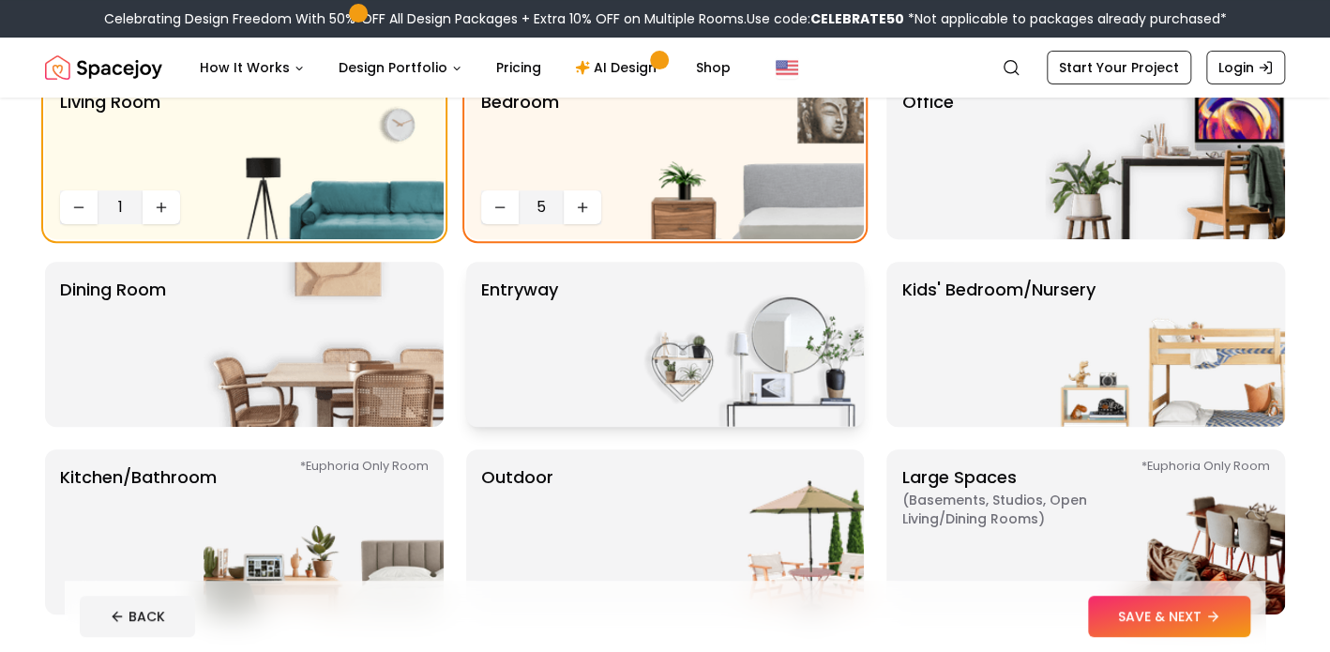
click at [648, 369] on img at bounding box center [744, 344] width 240 height 165
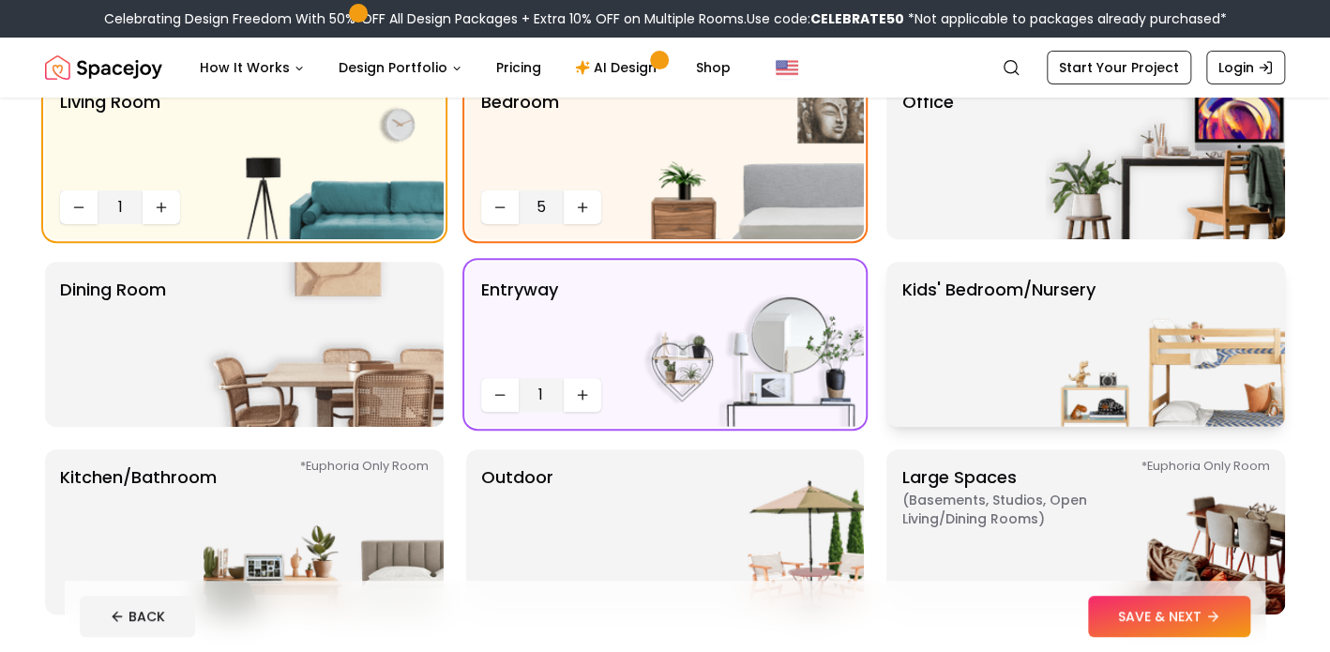
click at [1073, 384] on img at bounding box center [1165, 344] width 240 height 165
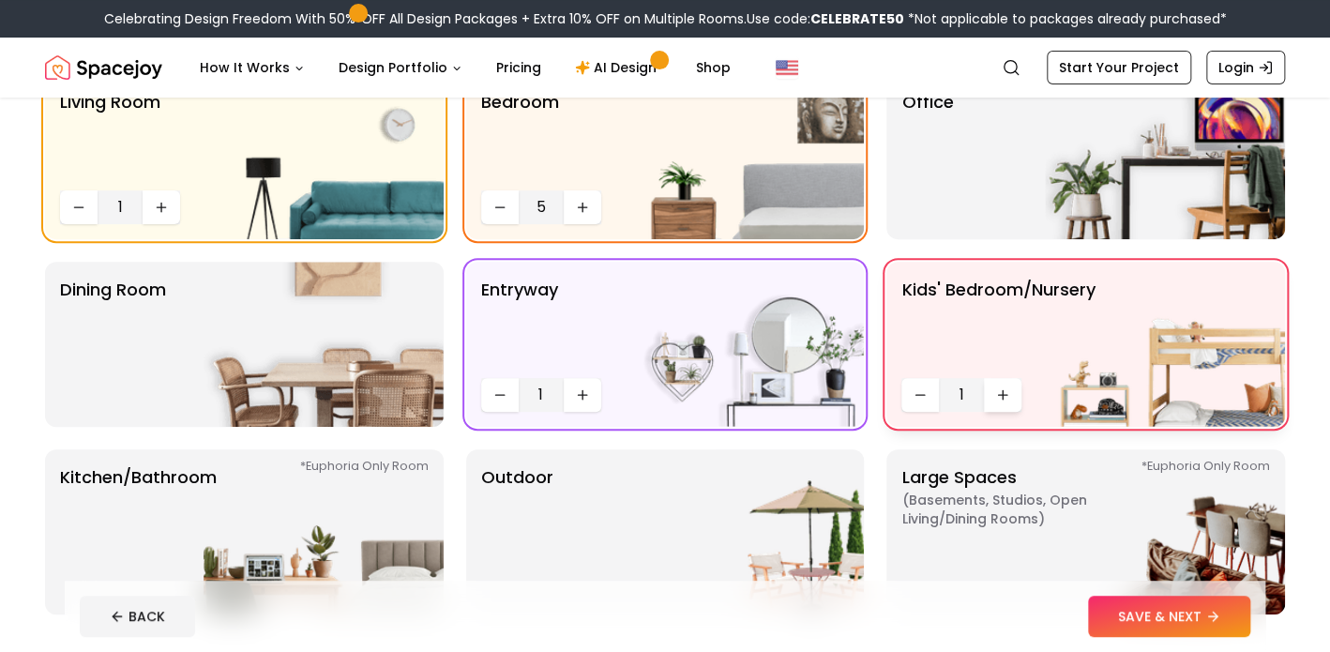
click at [1011, 398] on button "Increase quantity" at bounding box center [1003, 395] width 38 height 34
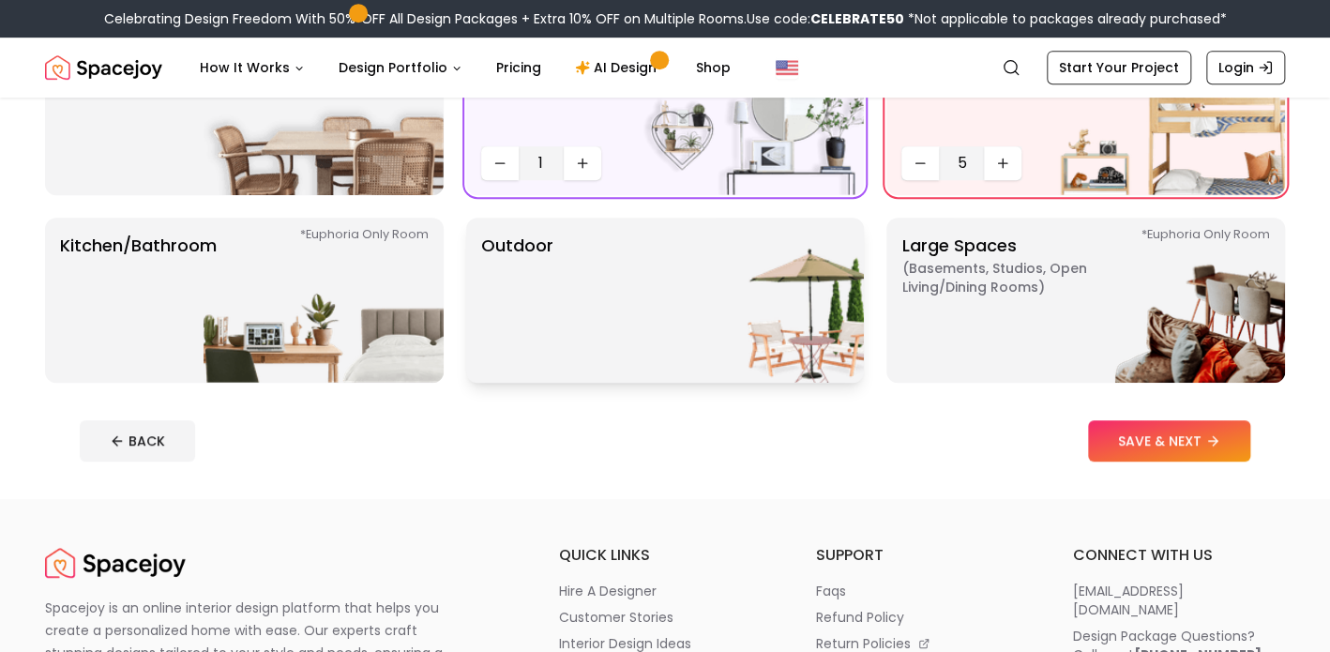
scroll to position [435, 0]
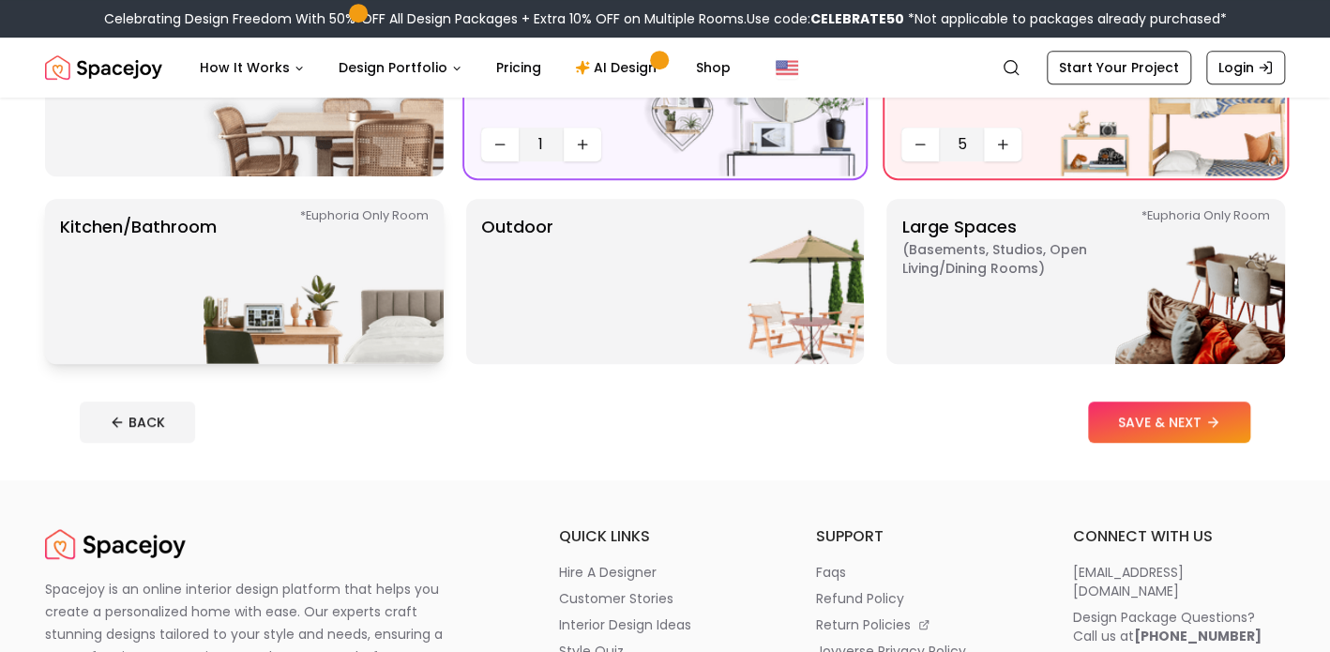
click at [417, 324] on img at bounding box center [324, 281] width 240 height 165
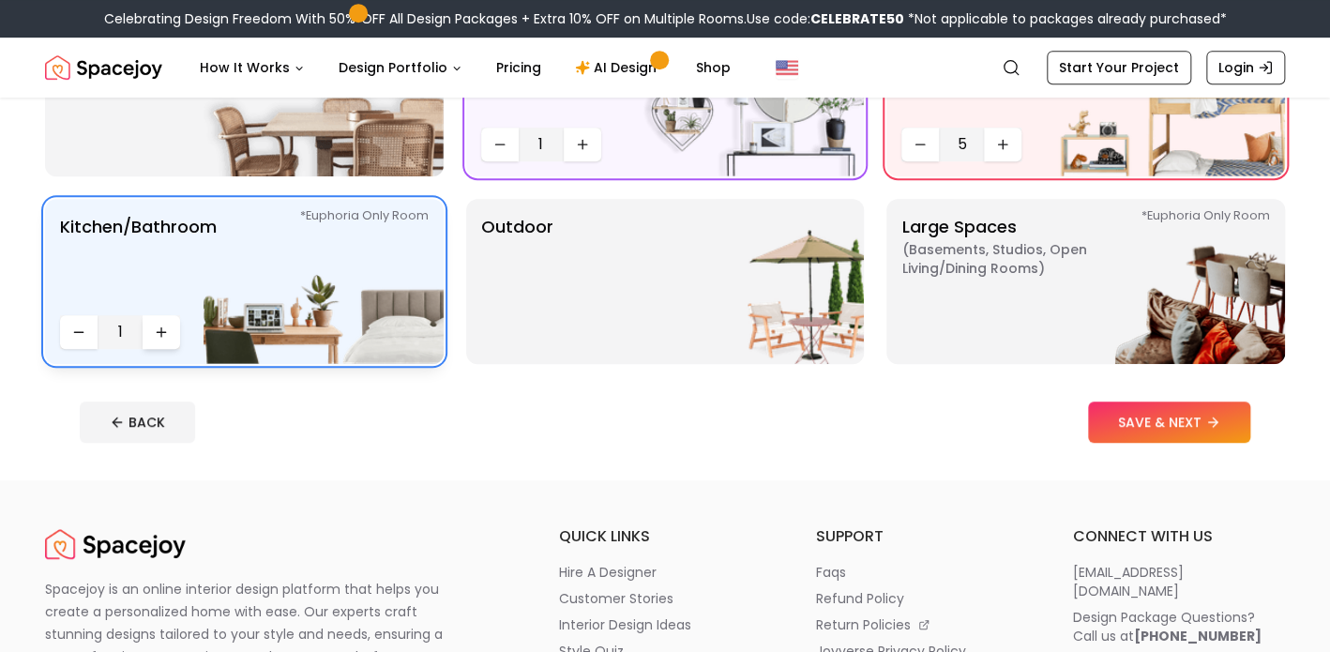
click at [163, 332] on icon "Increase quantity" at bounding box center [161, 332] width 8 height 0
click at [997, 324] on p "Large Spaces ( Basements, Studios, Open living/dining rooms ) *Euphoria Only Ro…" at bounding box center [1018, 281] width 234 height 135
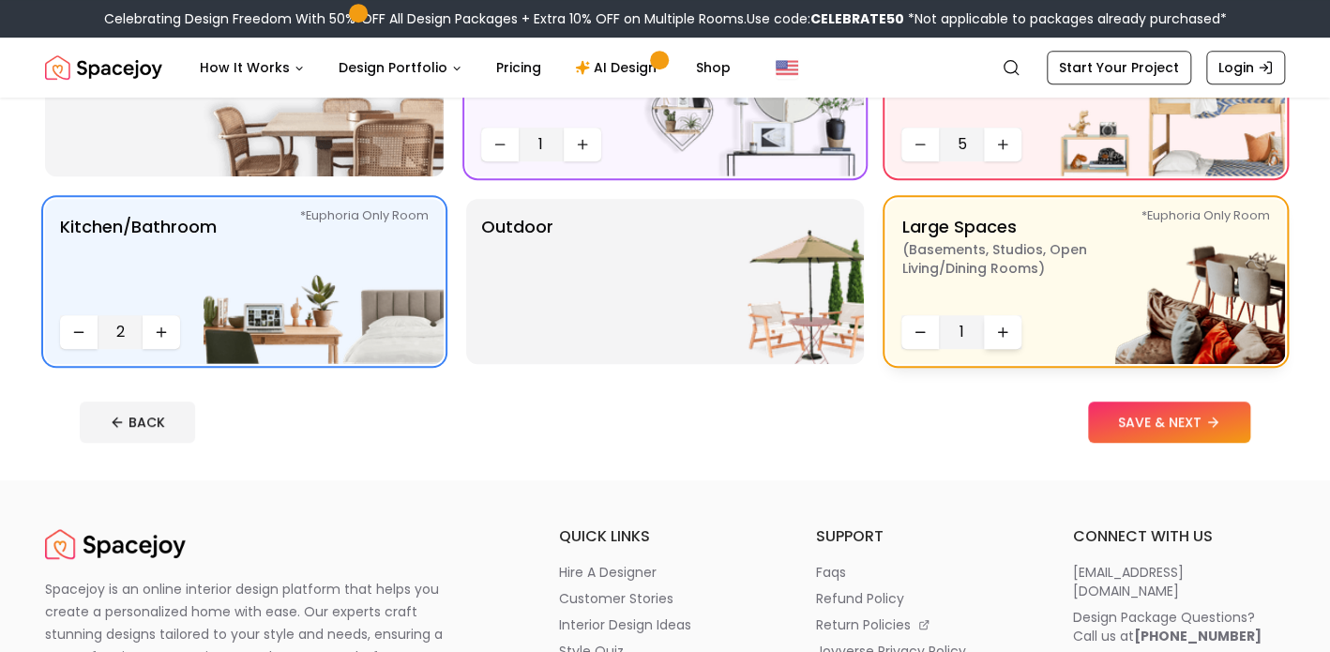
click at [999, 334] on icon "Increase quantity" at bounding box center [1002, 331] width 15 height 15
click at [1003, 339] on icon "Increase quantity" at bounding box center [1002, 331] width 15 height 15
click at [784, 316] on img at bounding box center [744, 281] width 240 height 165
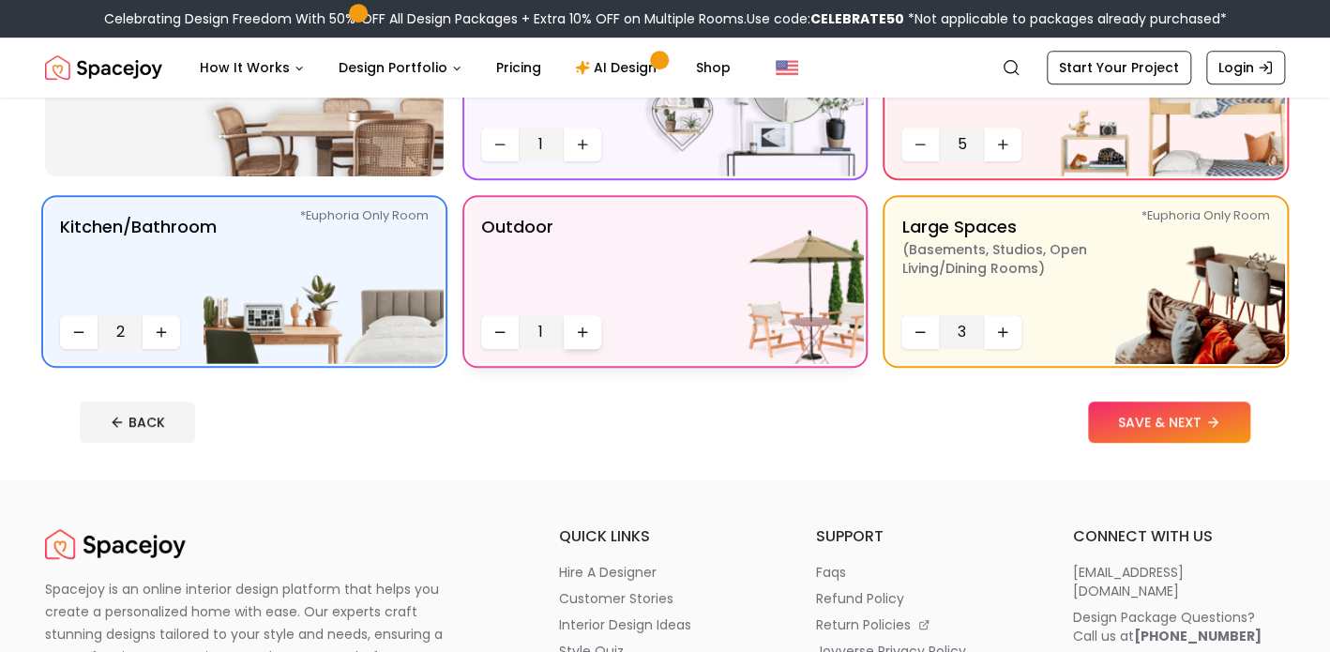
click at [589, 340] on button "Increase quantity" at bounding box center [583, 332] width 38 height 34
click at [1114, 425] on button "SAVE & NEXT" at bounding box center [1169, 421] width 162 height 41
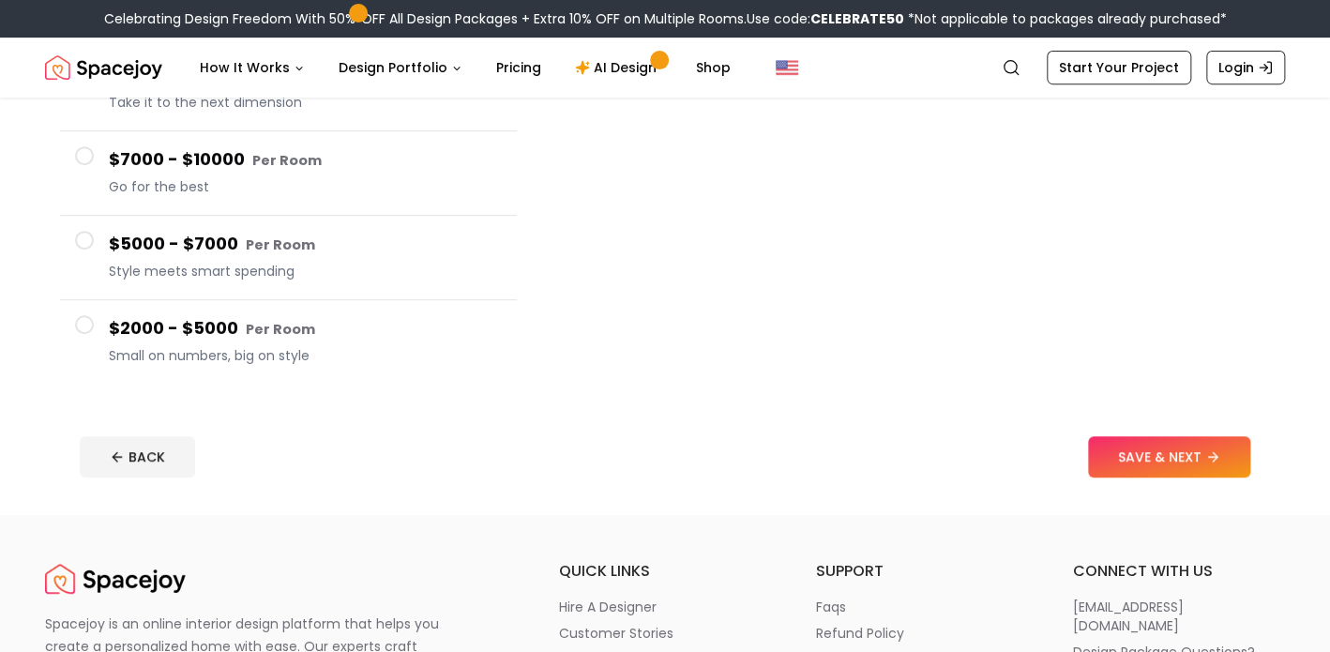
scroll to position [339, 0]
